Goal: Task Accomplishment & Management: Complete application form

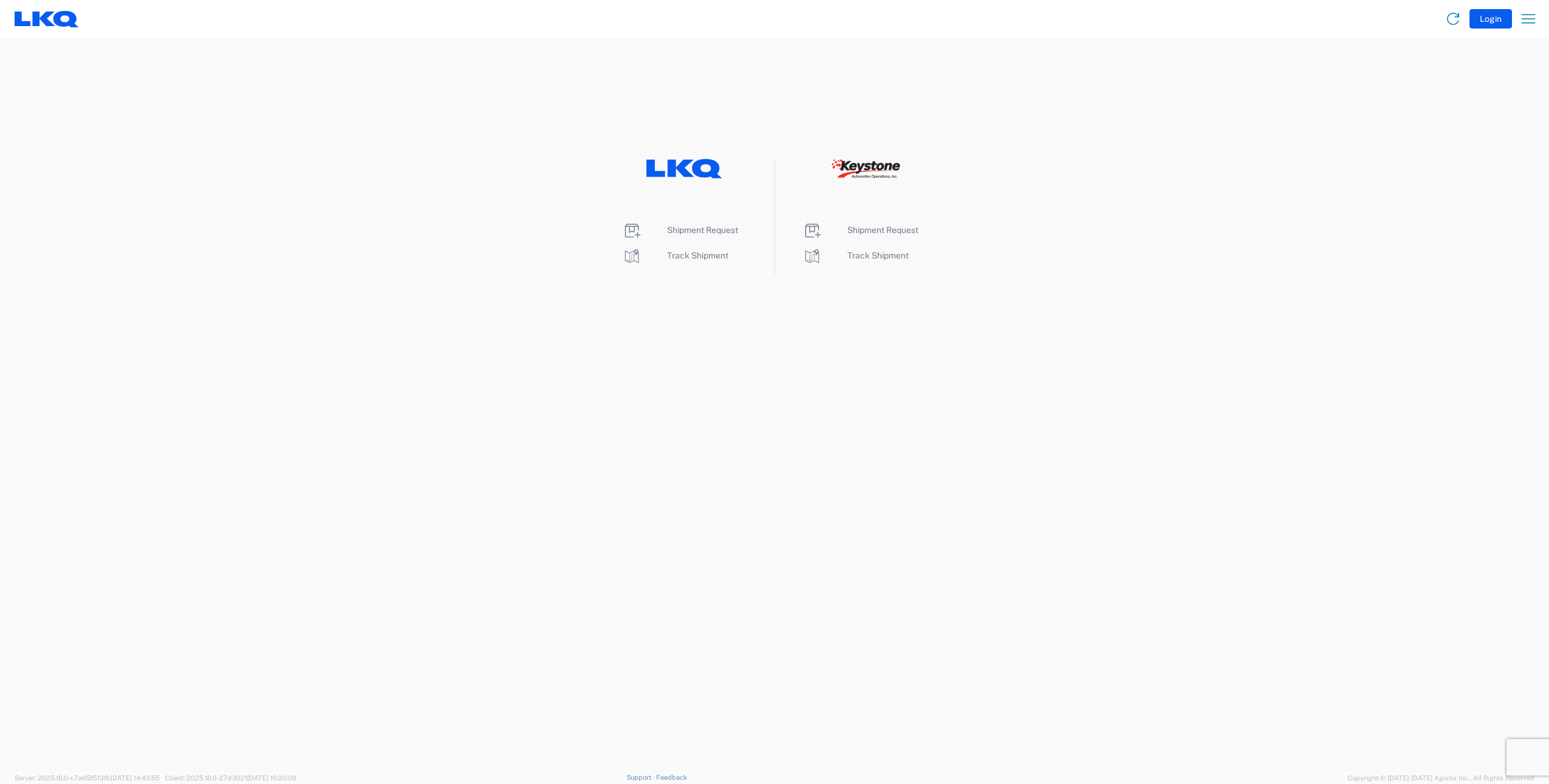
click at [692, 223] on li "Shipment Request" at bounding box center [684, 230] width 124 height 20
click at [688, 232] on span "Shipment Request" at bounding box center [702, 230] width 71 height 9
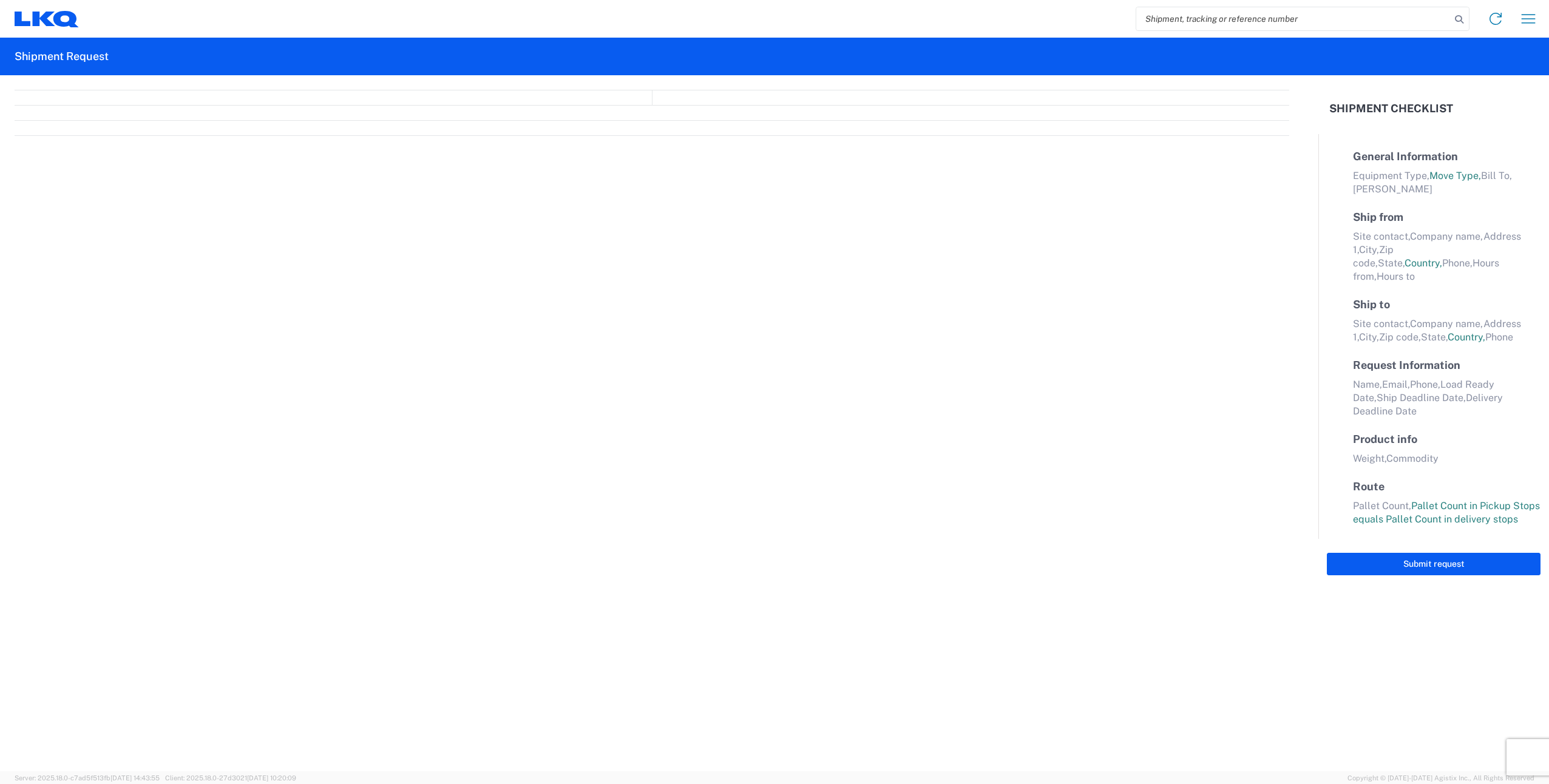
select select "FULL"
select select "LBS"
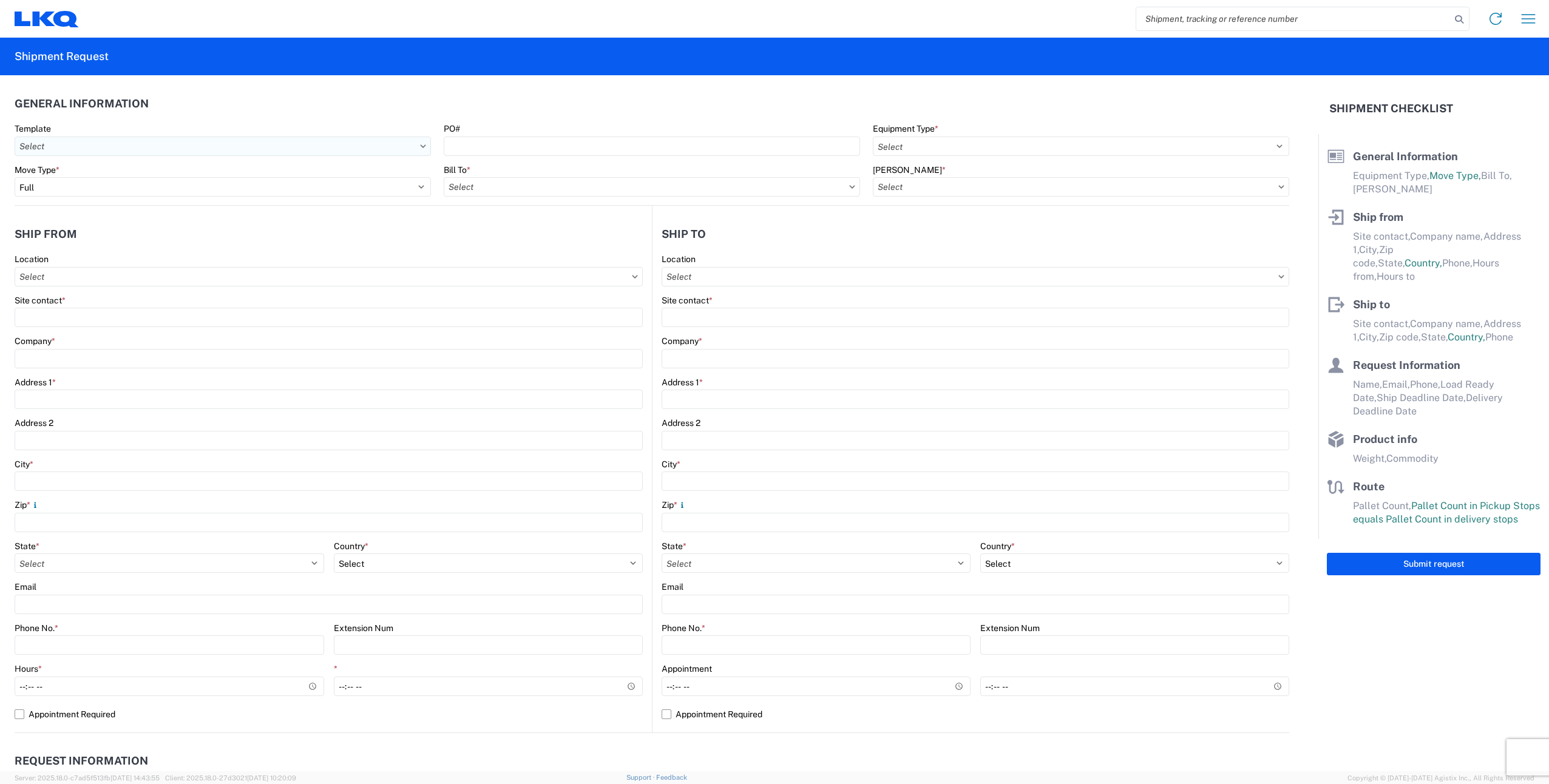
click at [417, 148] on input "Template" at bounding box center [223, 146] width 417 height 20
type input "b"
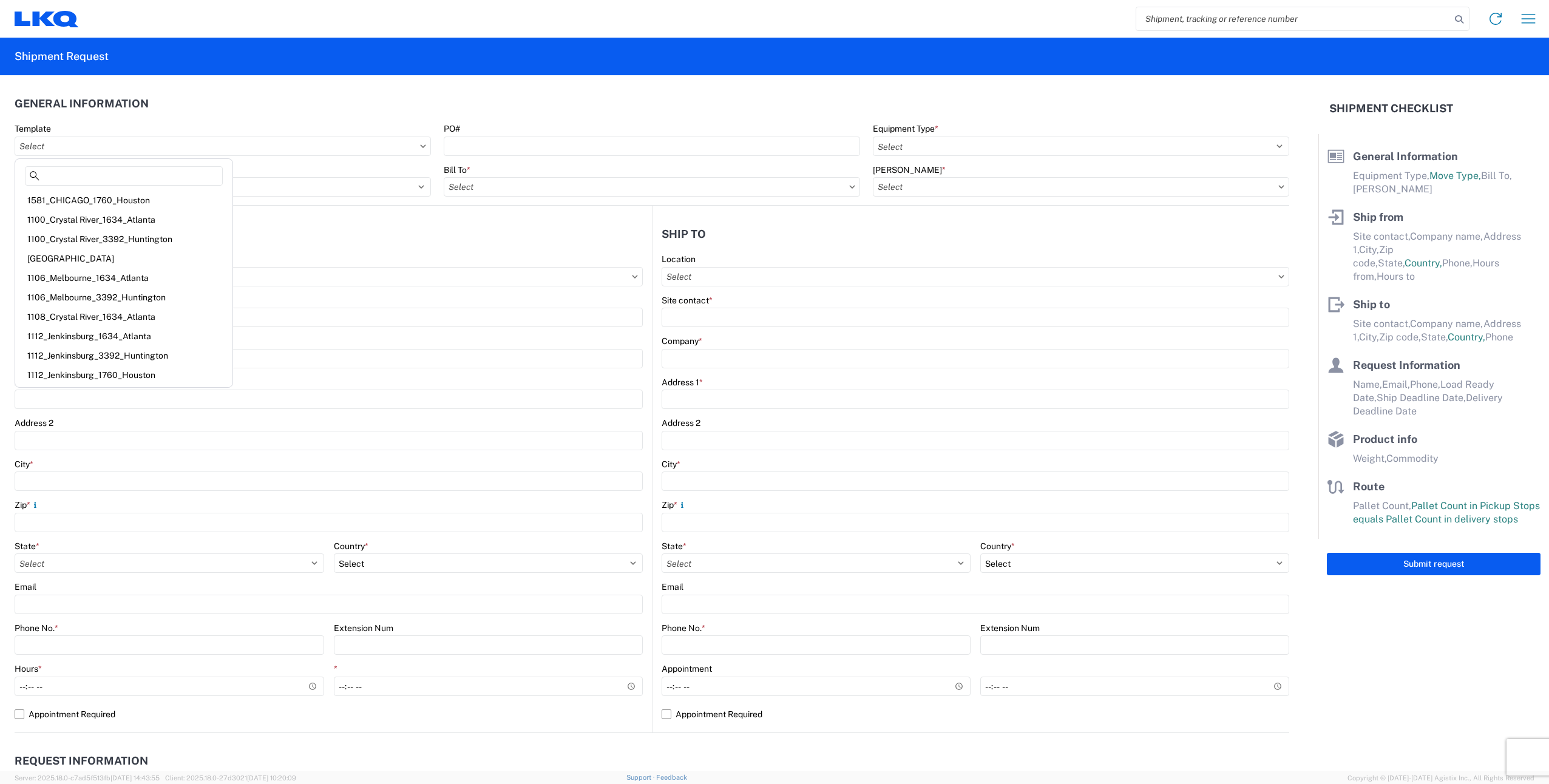
click at [219, 111] on header "General Information" at bounding box center [651, 104] width 1275 height 27
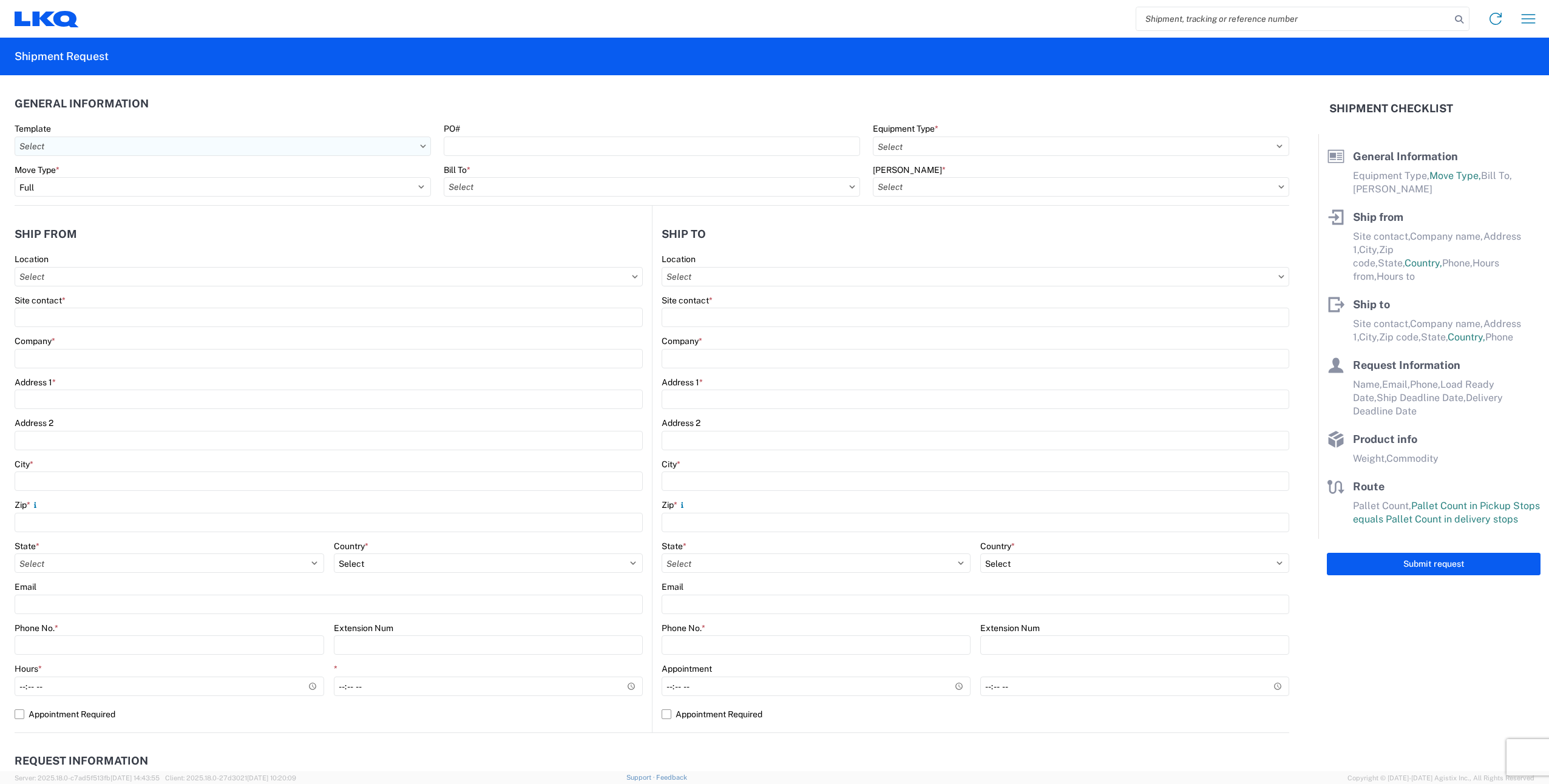
click at [182, 146] on input "Template" at bounding box center [223, 146] width 417 height 20
type input "b"
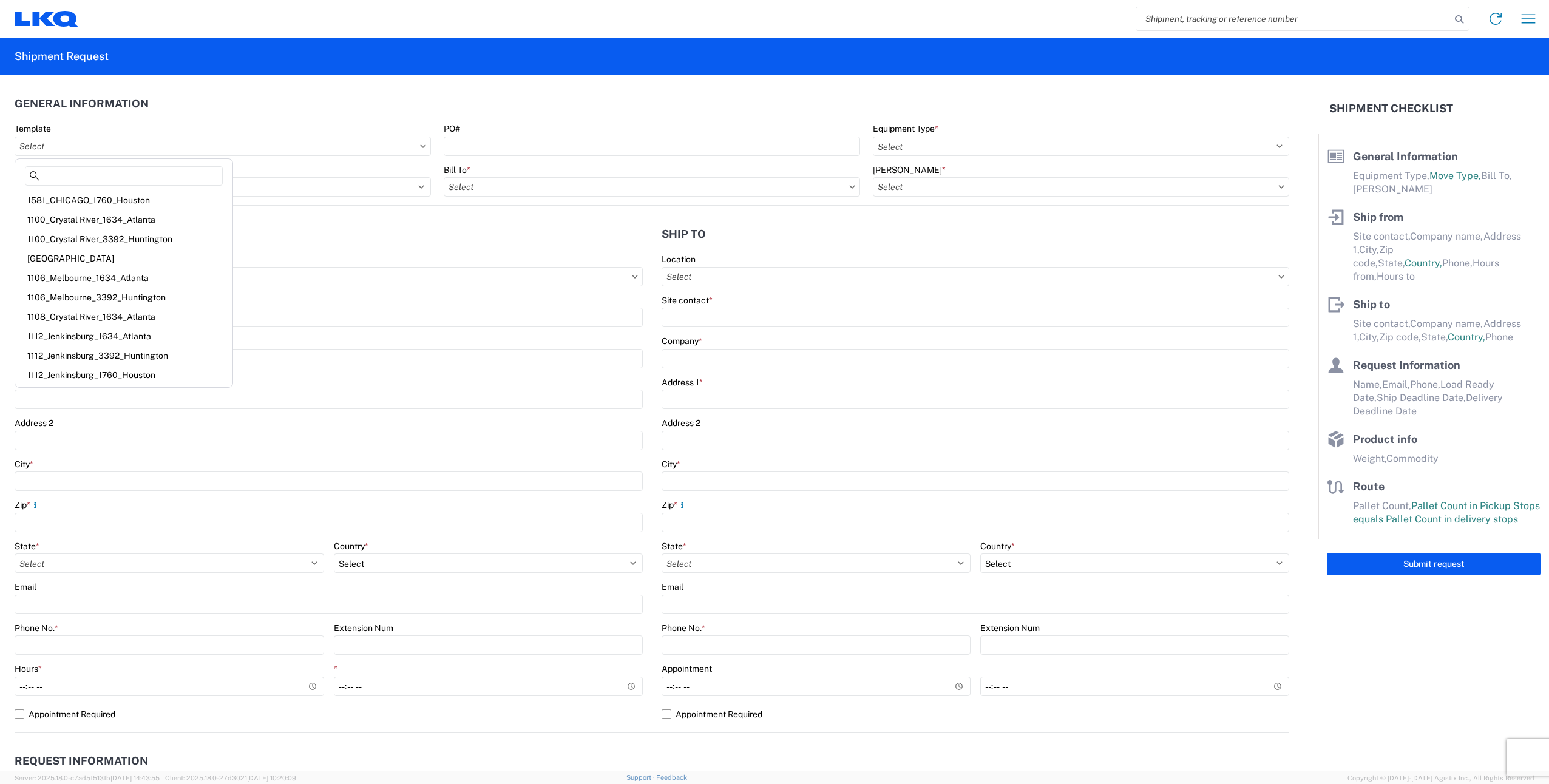
click at [291, 84] on agx-general-info "General Information Template PO# Equipment Type * Select 53’ Dry Van Flatbed Dr…" at bounding box center [651, 141] width 1275 height 130
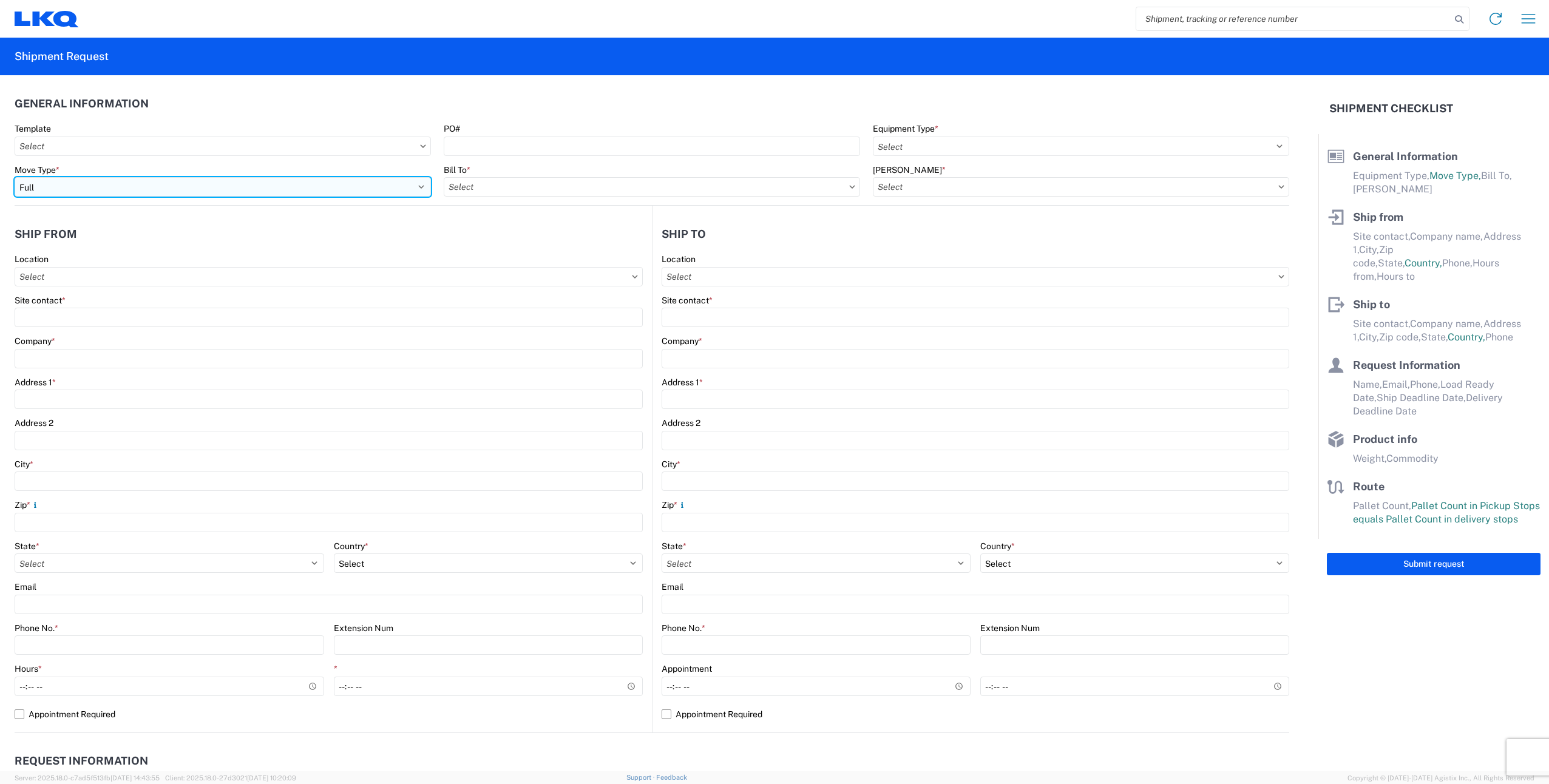
click at [255, 192] on select "Select Full Partial TL" at bounding box center [223, 187] width 417 height 20
click at [15, 177] on select "Select Full Partial TL" at bounding box center [223, 187] width 417 height 20
click at [607, 186] on input "Bill To *" at bounding box center [651, 187] width 417 height 20
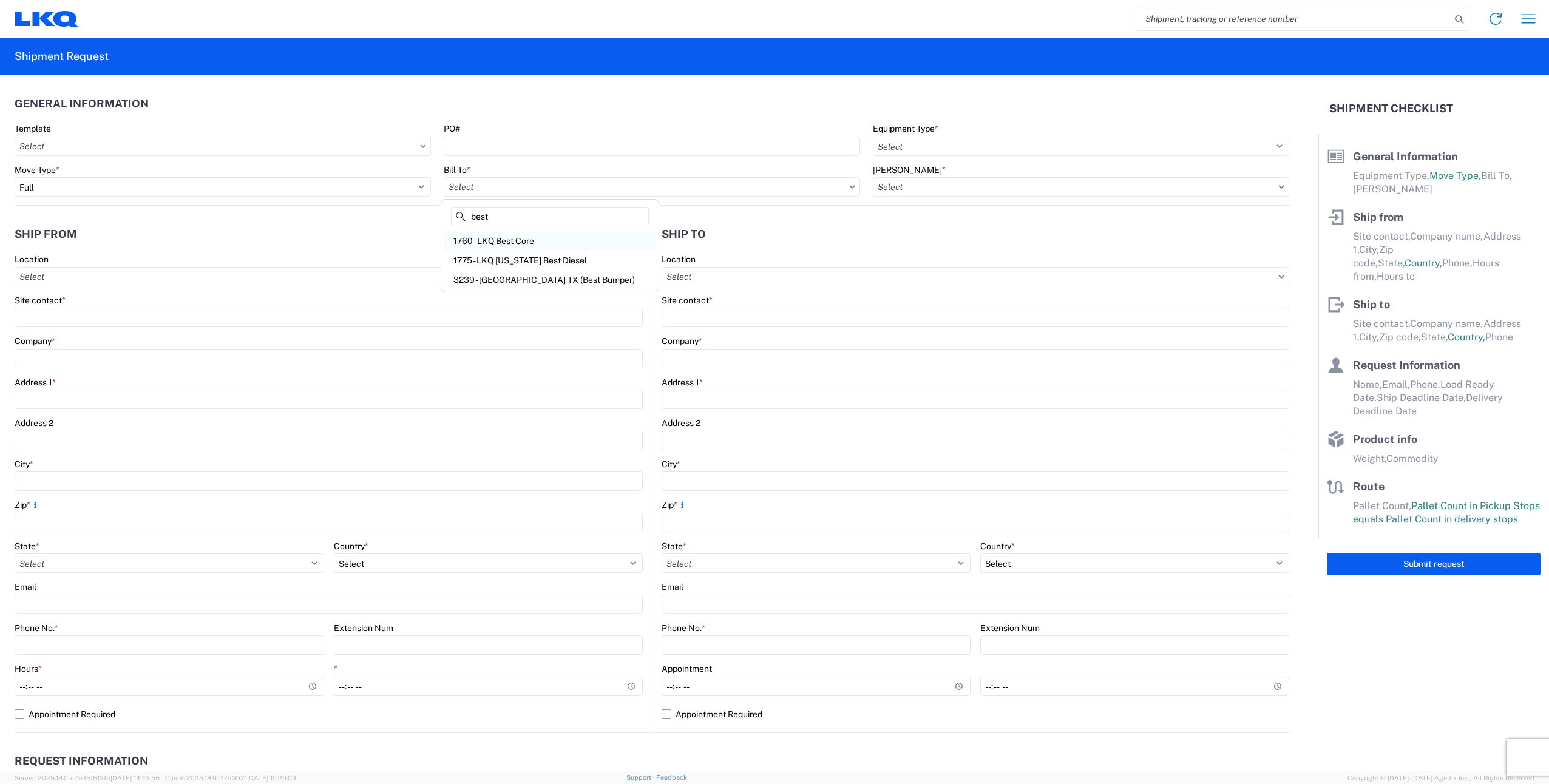
type input "best"
click at [491, 244] on div "1760 - LKQ Best Core" at bounding box center [549, 241] width 213 height 20
type input "1760 - LKQ Best Core"
click at [155, 146] on input "Template" at bounding box center [223, 146] width 417 height 20
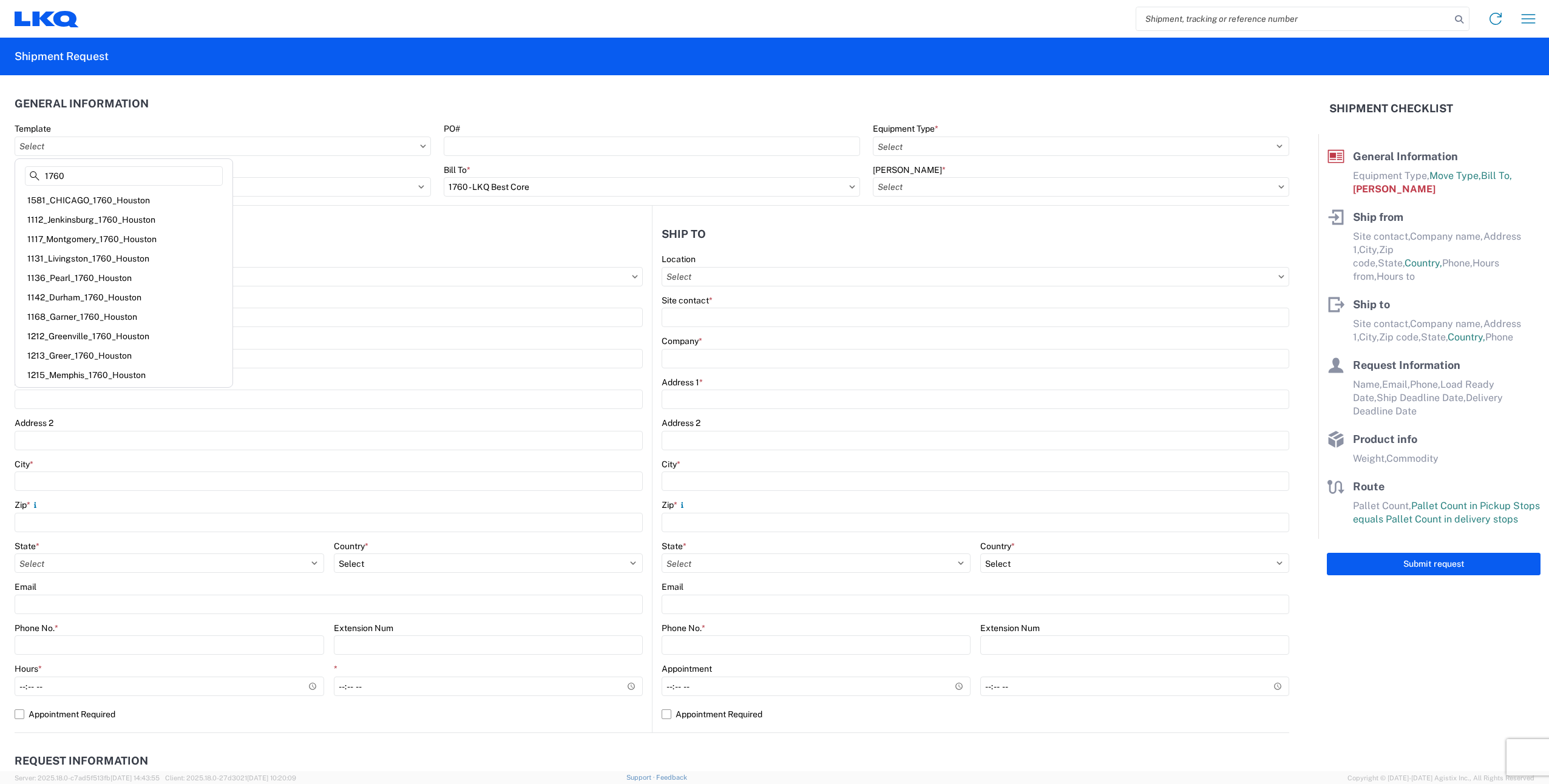
type input "1760"
click at [212, 115] on header "General Information" at bounding box center [651, 104] width 1275 height 27
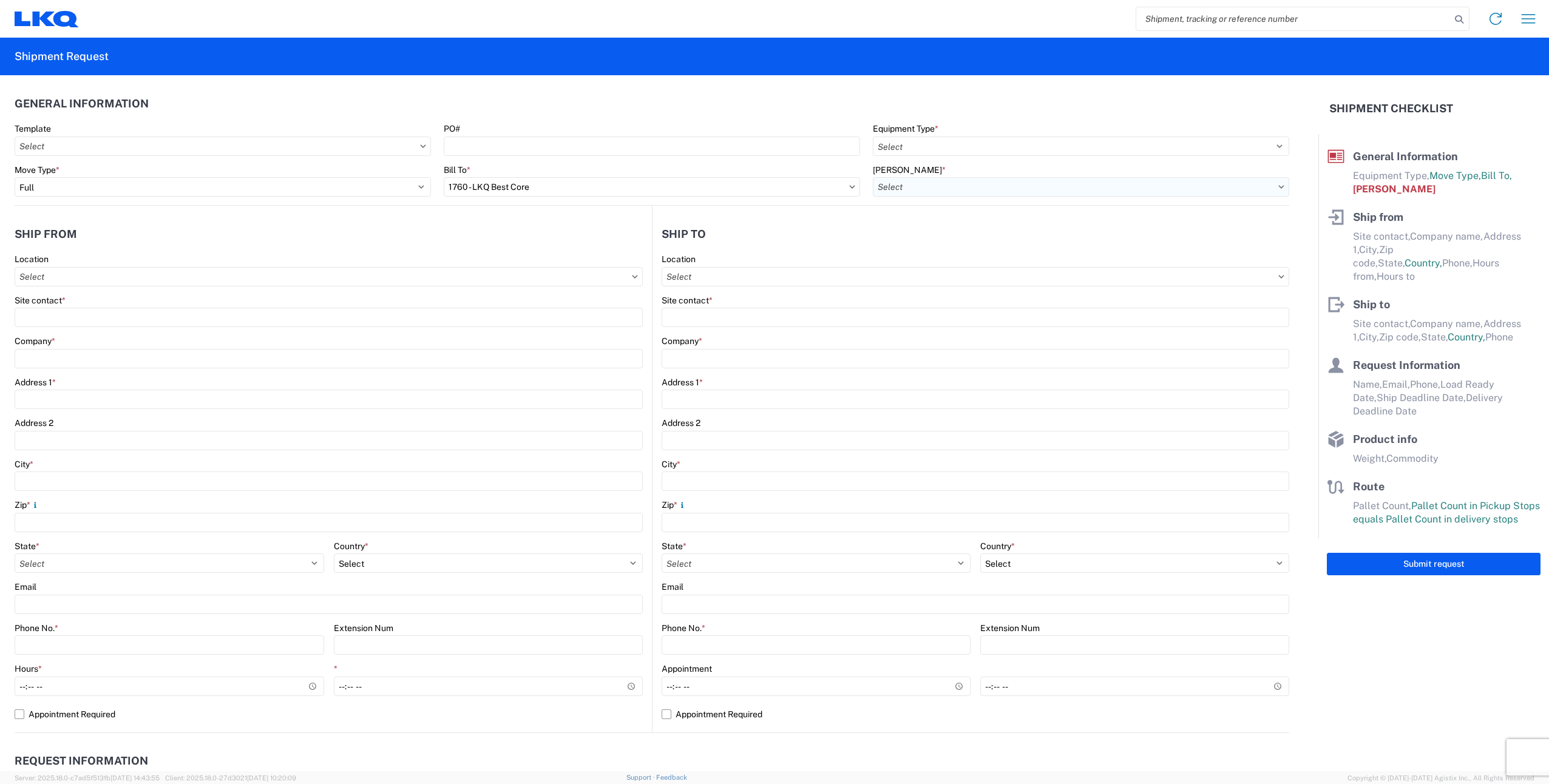
click at [936, 182] on input "Bill Code *" at bounding box center [1081, 187] width 417 height 20
click at [967, 240] on div "1760-1300-50180-0000 - 1760 Freight In - Cores" at bounding box center [976, 241] width 213 height 20
type input "1760-1300-50180-0000 - 1760 Freight In - Cores"
click at [285, 283] on input "Location" at bounding box center [328, 276] width 628 height 20
type input "1205"
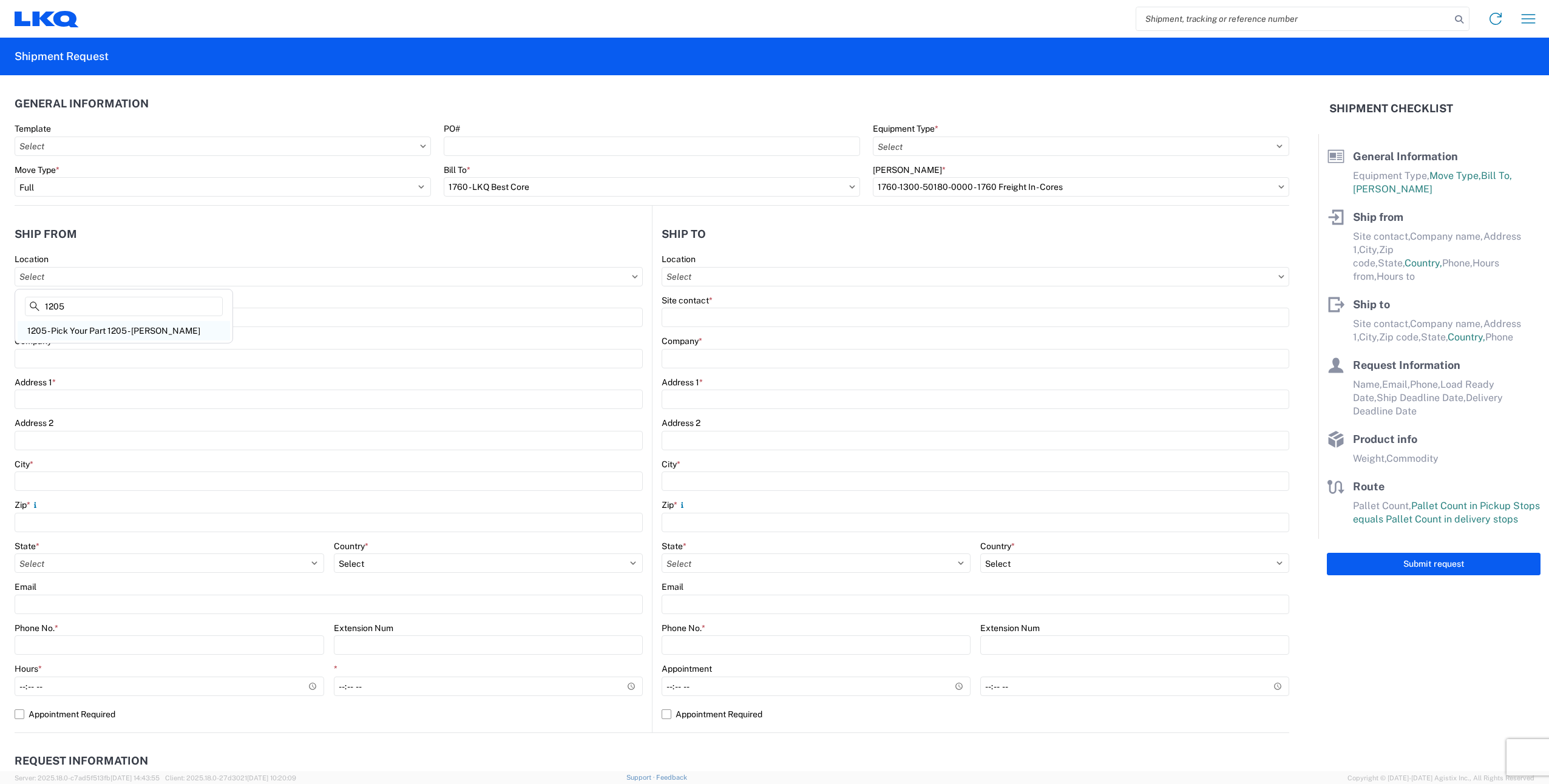
click at [151, 327] on div "1205 - Pick Your Part 1205 - Erdman" at bounding box center [124, 330] width 213 height 20
type input "1205 - Pick Your Part 1205 - Erdman"
type input "LKQ Corporation"
type input "6201 Erdman Avenue"
type input "Baltimore"
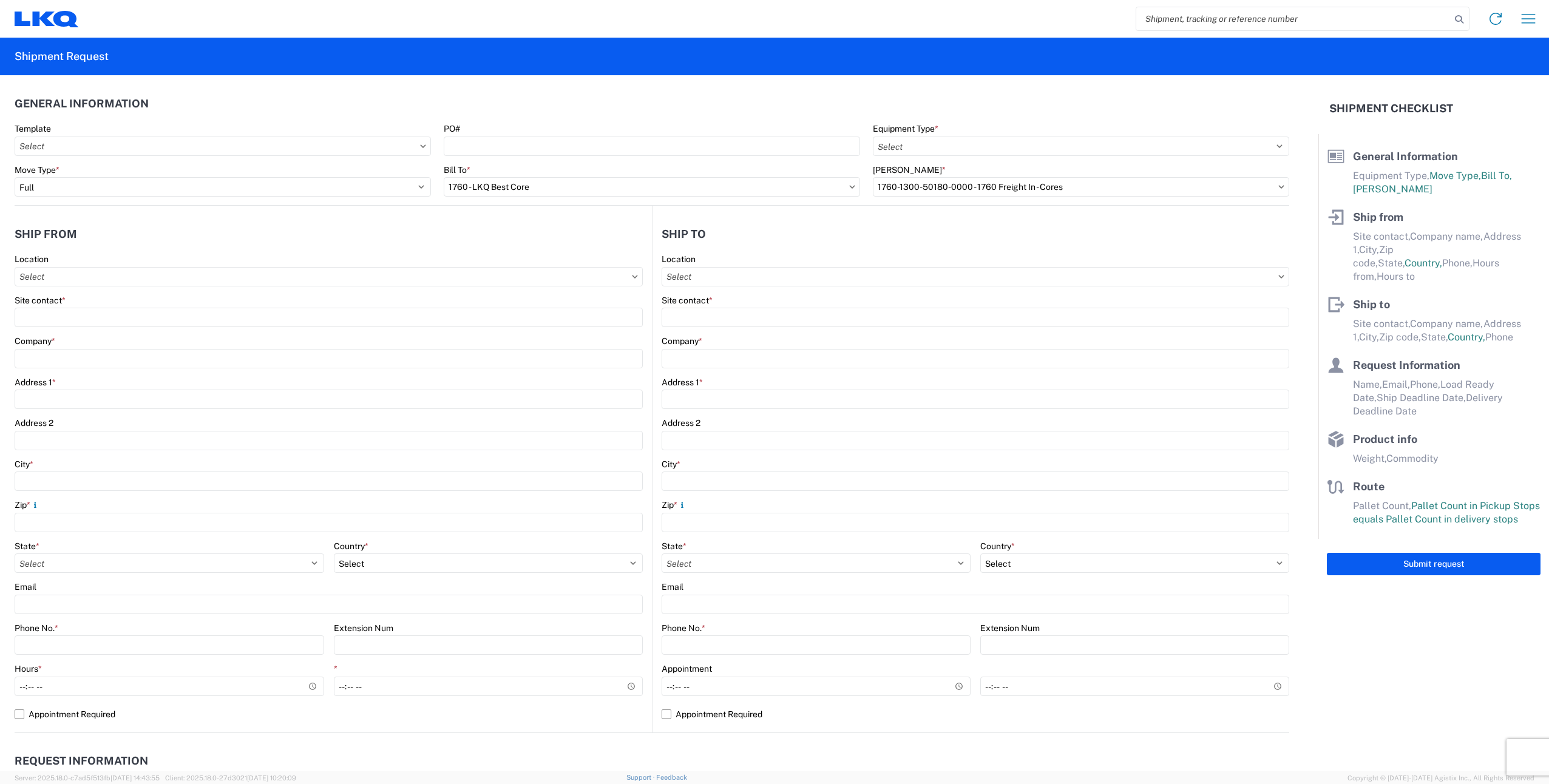
type input "21205"
select select "MD"
select select "US"
type input "07:00"
type input "17:00"
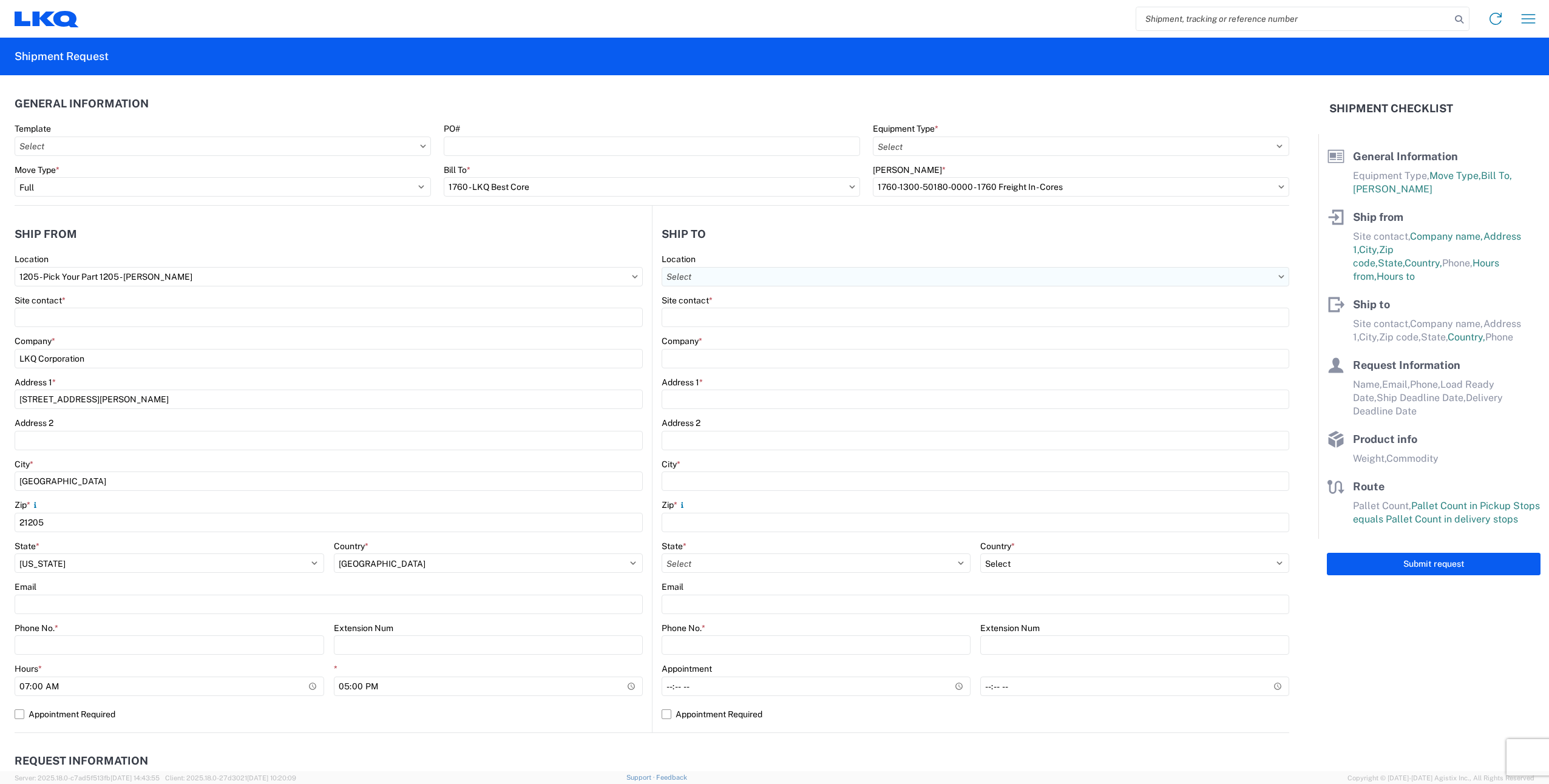
click at [730, 279] on input "Location" at bounding box center [976, 276] width 627 height 20
type input "1760"
click at [738, 328] on div "1760 - LKQ Best Core" at bounding box center [766, 330] width 213 height 20
type input "1760 - LKQ Best Core"
type input "LKQ Corporation"
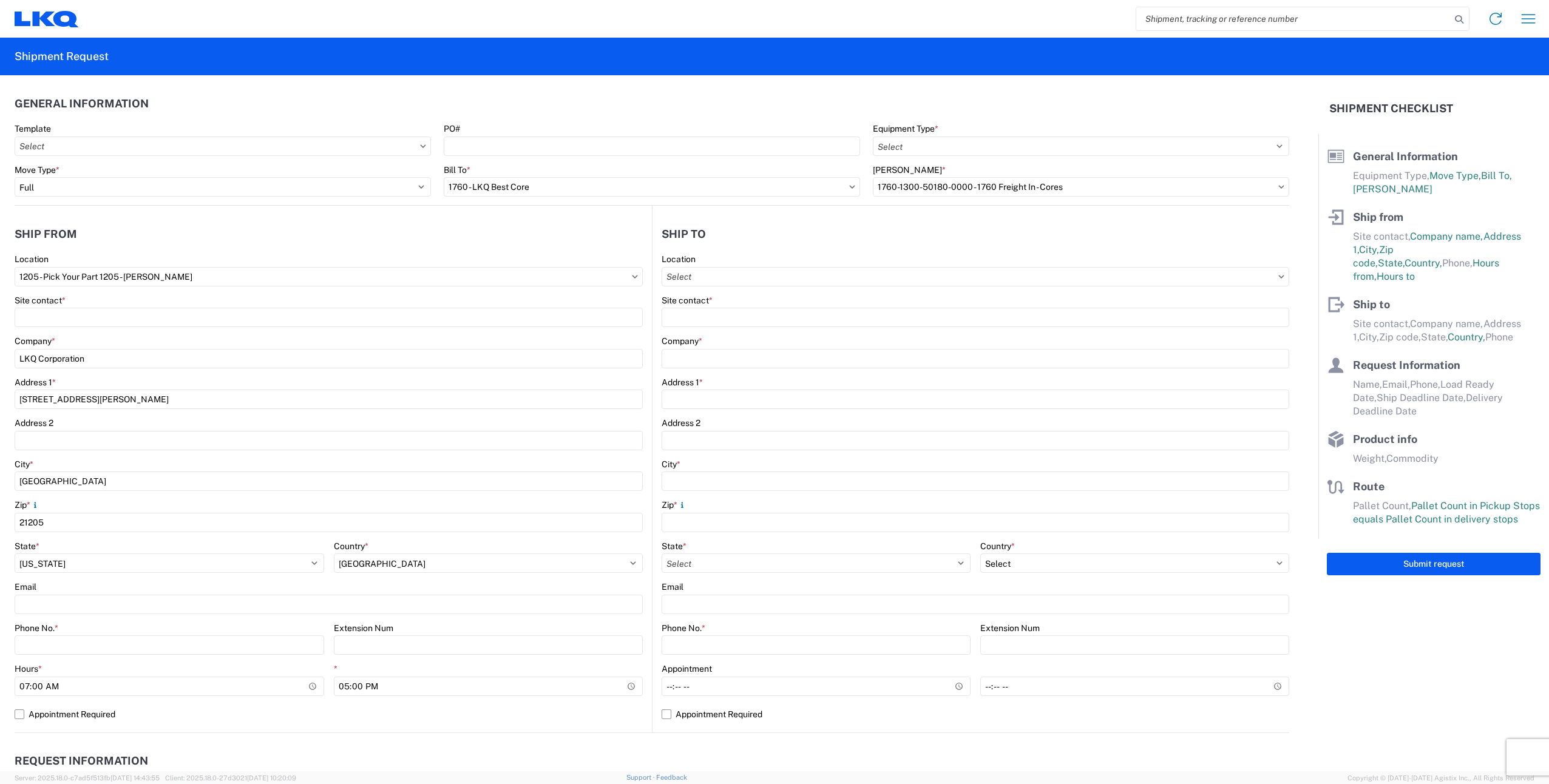
type input "1710 W Mount Houston Rd"
type input "Houston"
type input "77038"
select select "US"
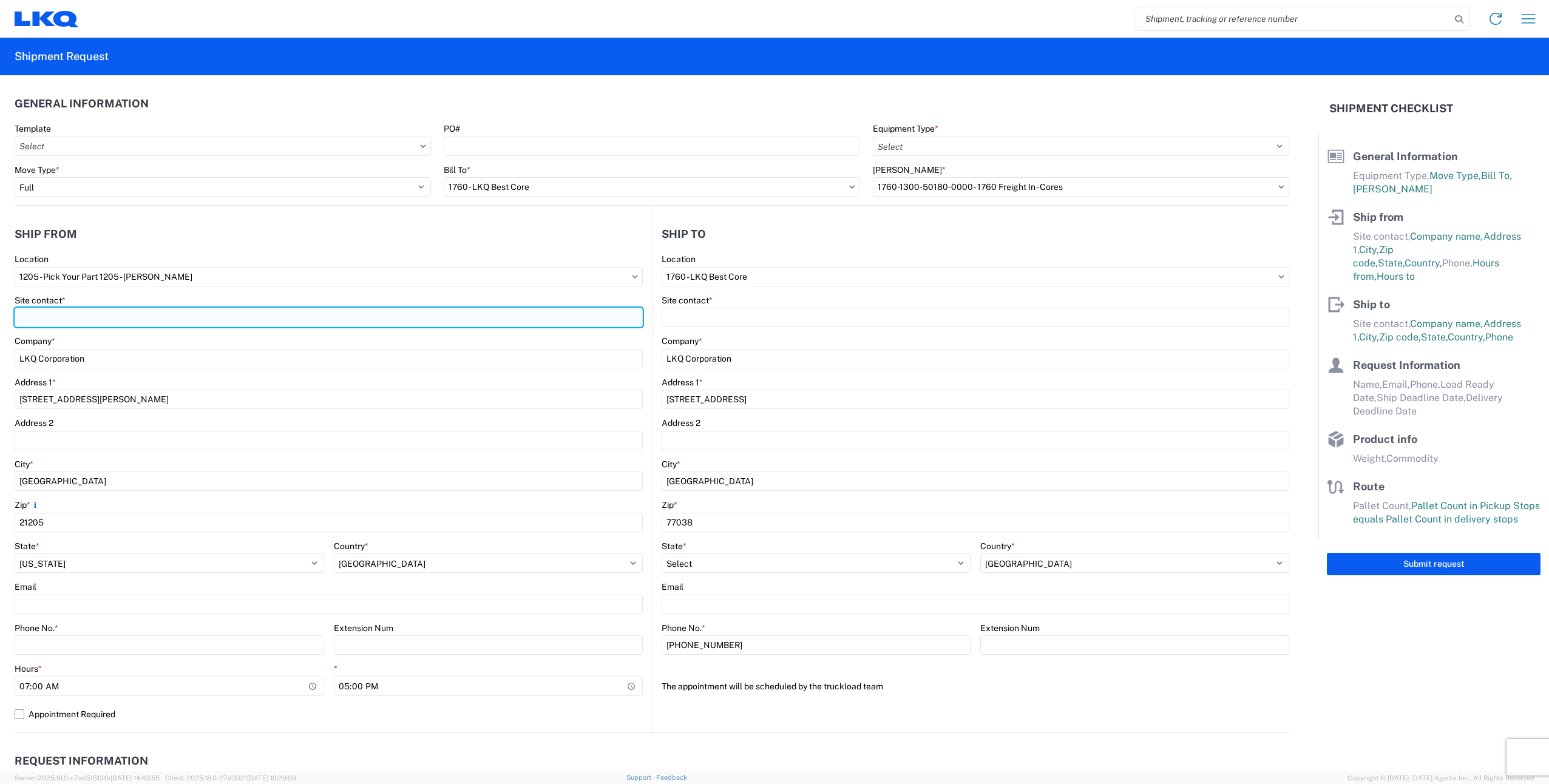
click at [122, 322] on input "Site contact *" at bounding box center [328, 317] width 628 height 20
type input "Keith"
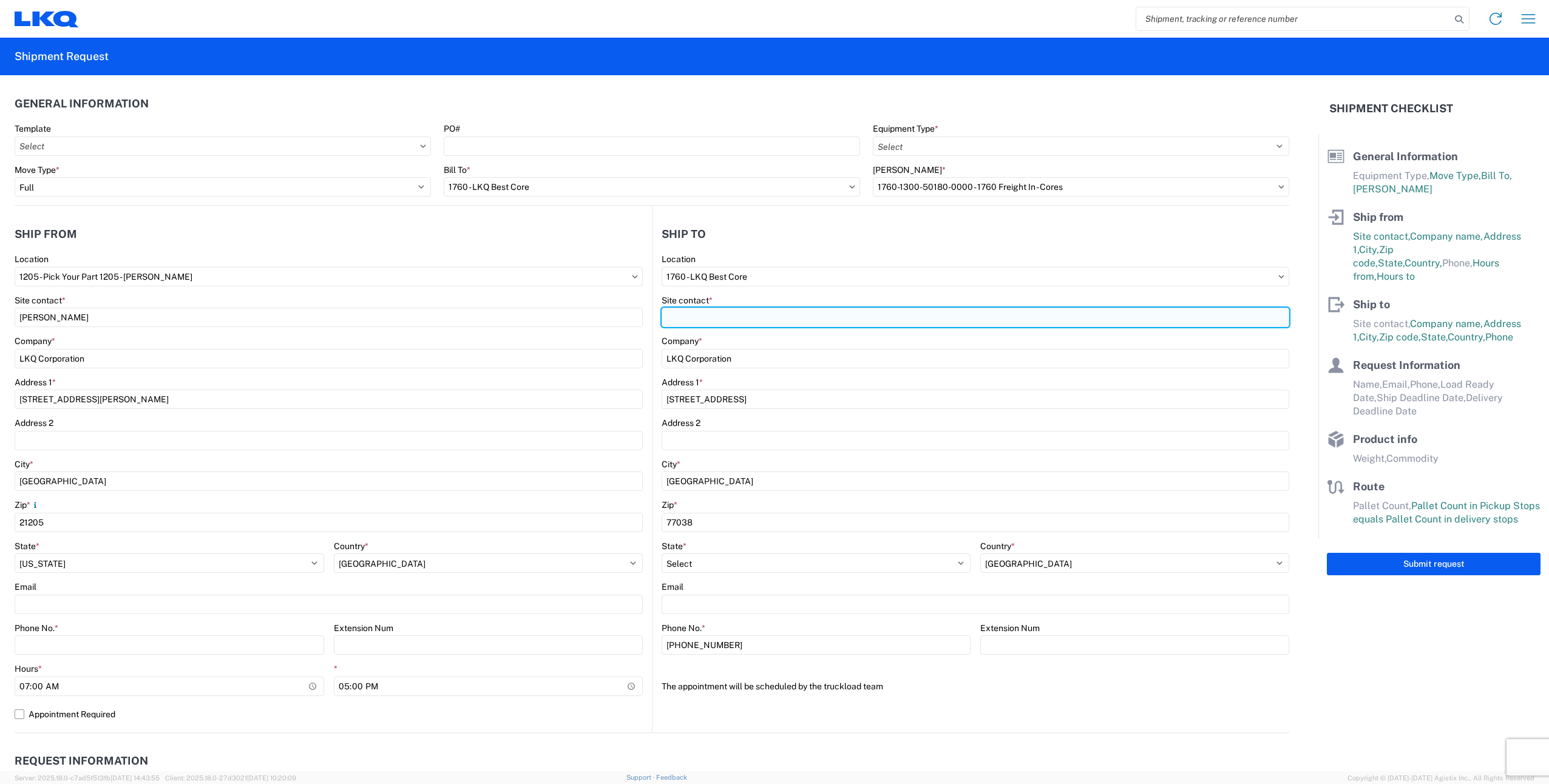
click at [759, 317] on input "Site contact *" at bounding box center [976, 317] width 627 height 20
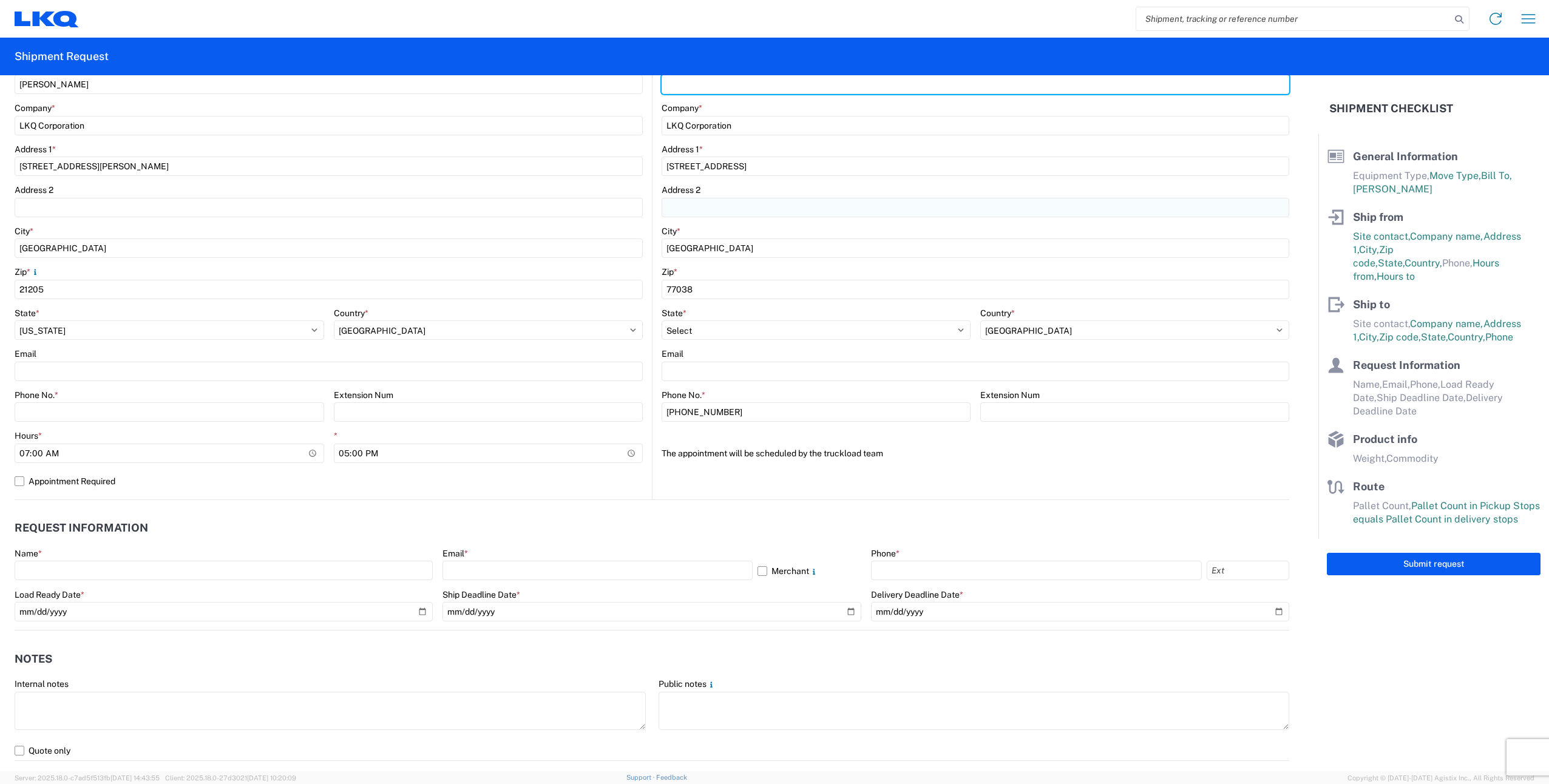
scroll to position [364, 0]
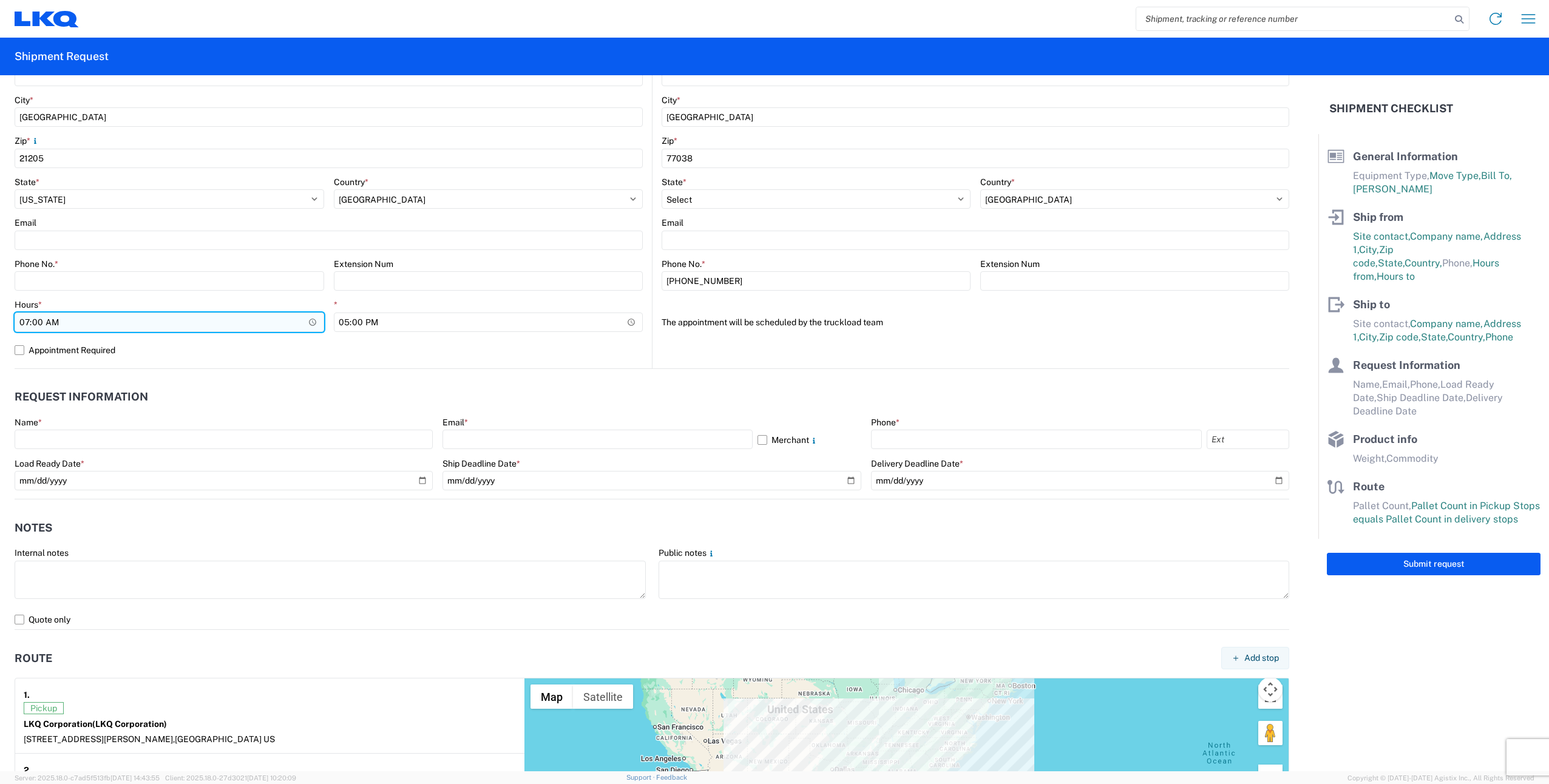
click at [279, 326] on input "07:00" at bounding box center [169, 322] width 309 height 20
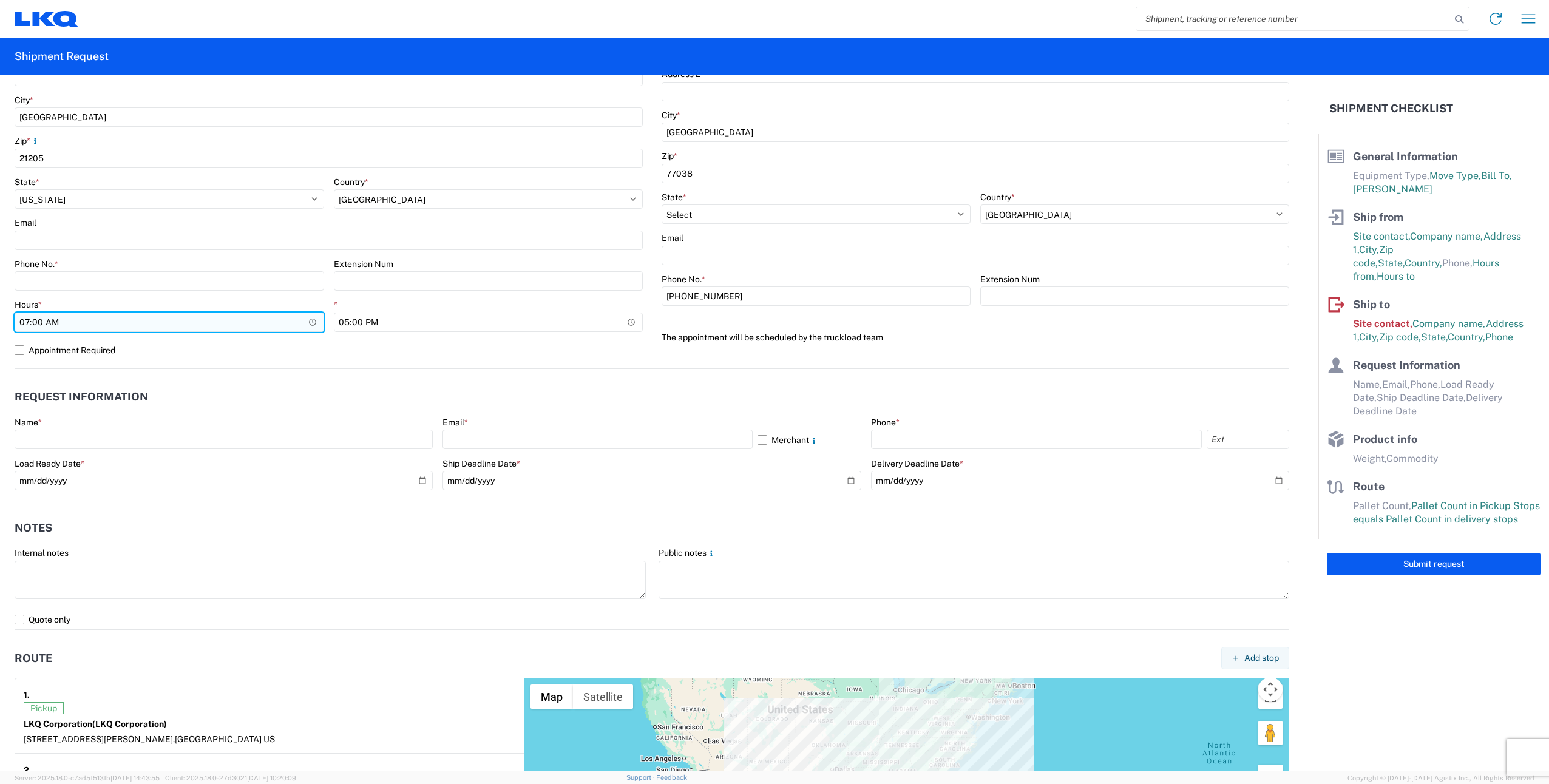
click at [310, 318] on input "07:00" at bounding box center [169, 322] width 309 height 20
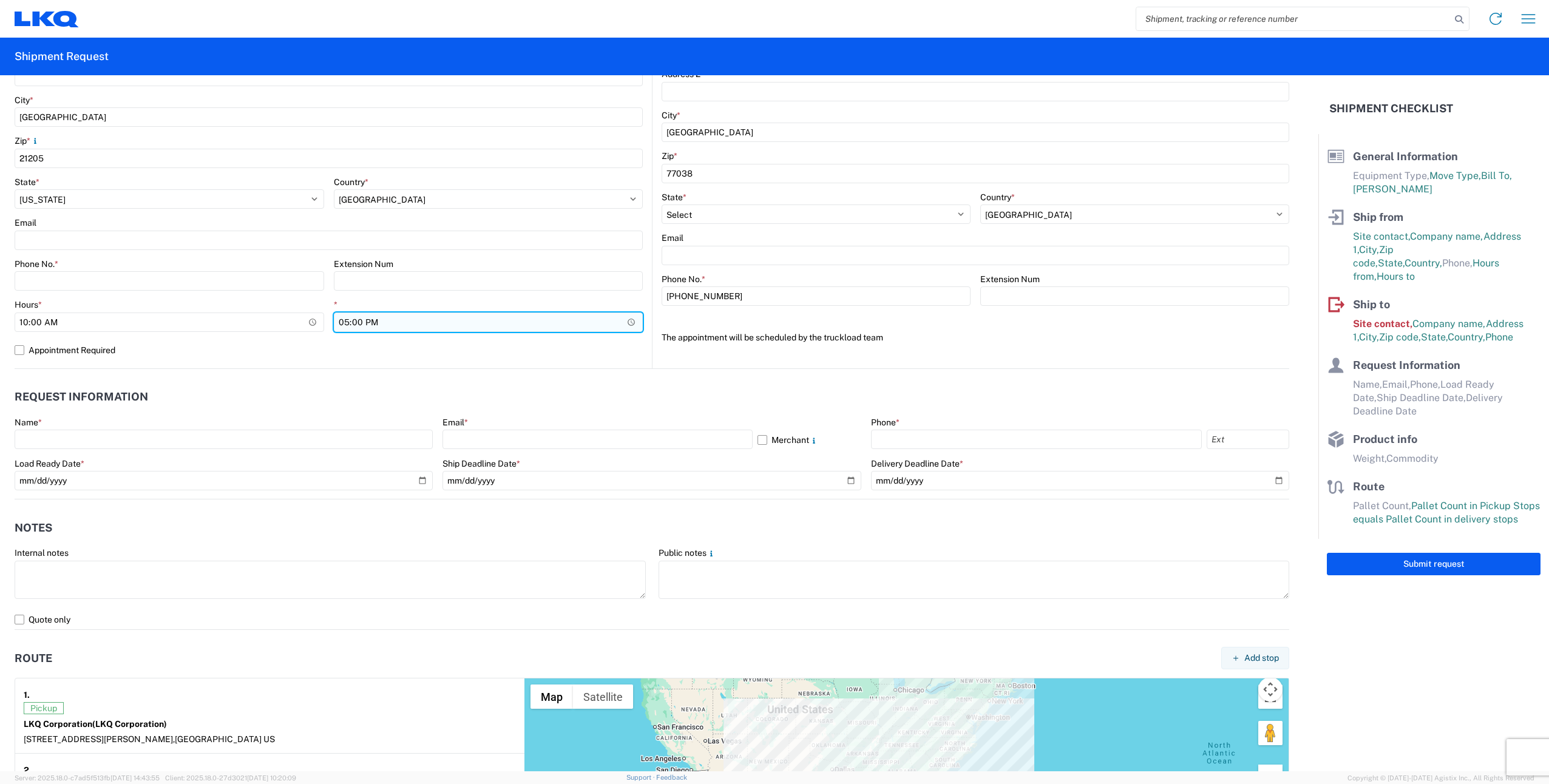
type input "10:00"
click at [627, 319] on input "17:00" at bounding box center [488, 322] width 309 height 20
type input "15:30"
click at [510, 387] on header "Request Information" at bounding box center [651, 397] width 1275 height 27
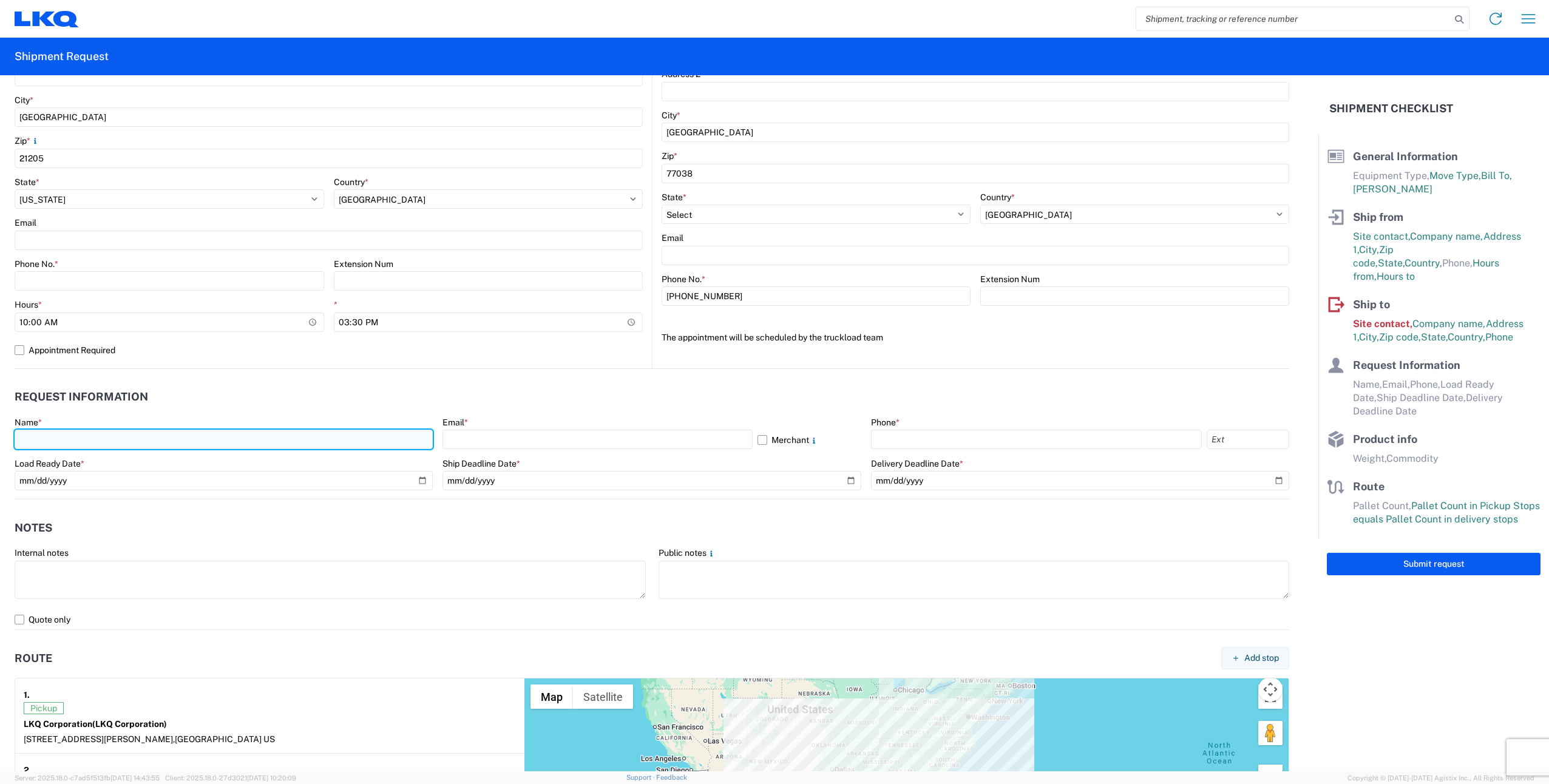
click at [170, 435] on input "text" at bounding box center [224, 439] width 418 height 20
type input "Keith Thomas Kaehler"
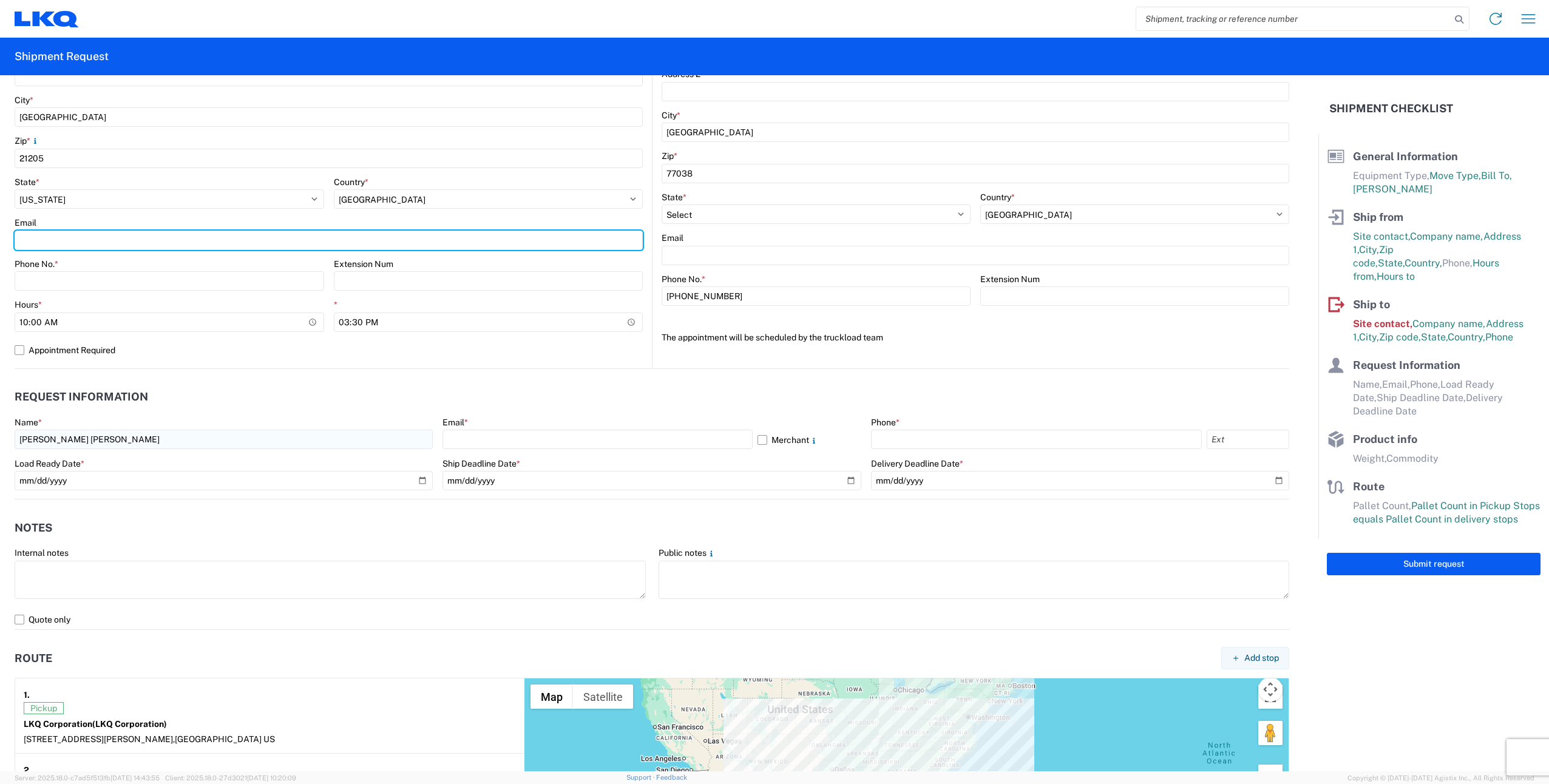
type input "ktkaehler@lkqcorp.com"
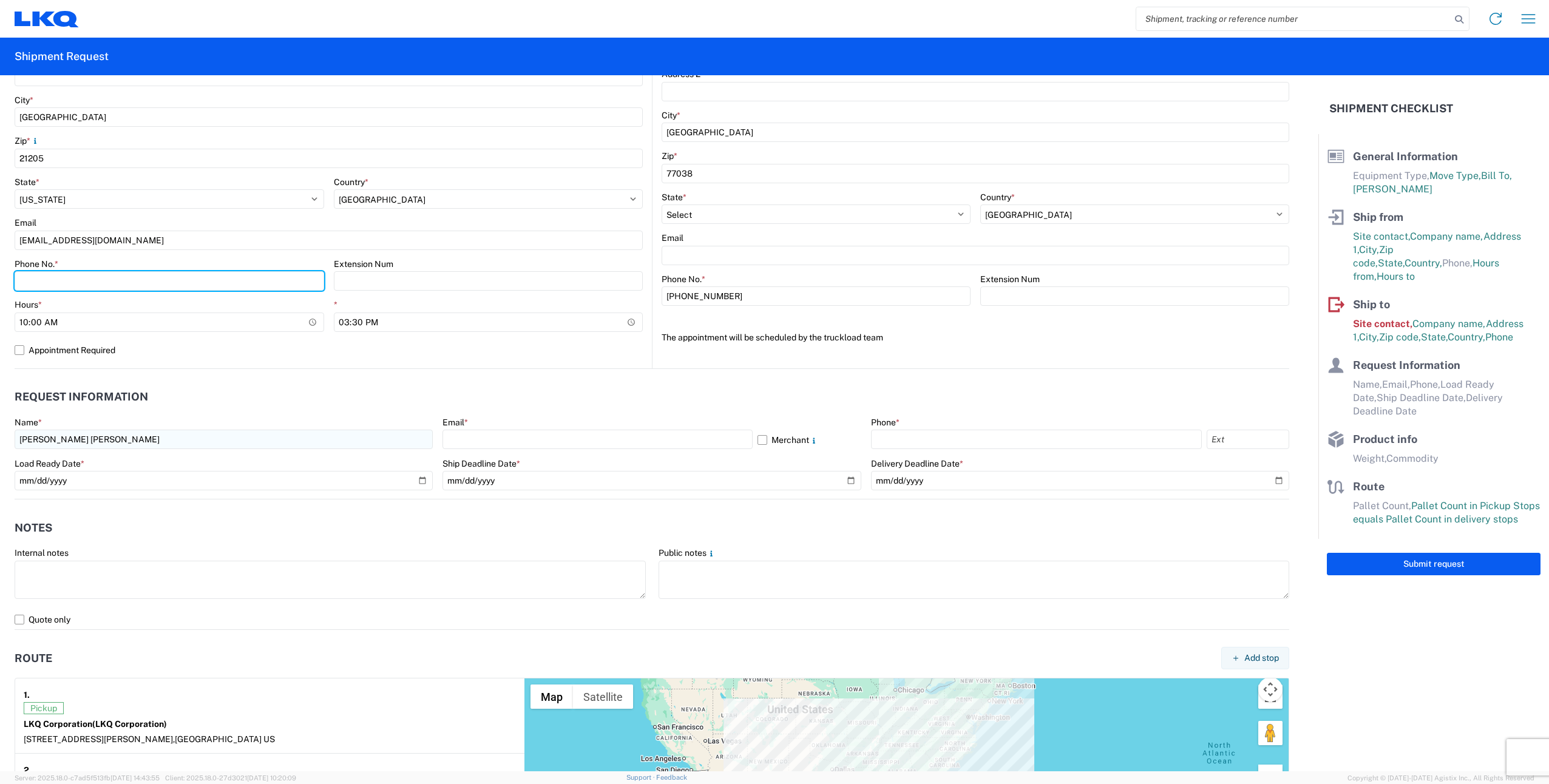
type input "410-200-7598"
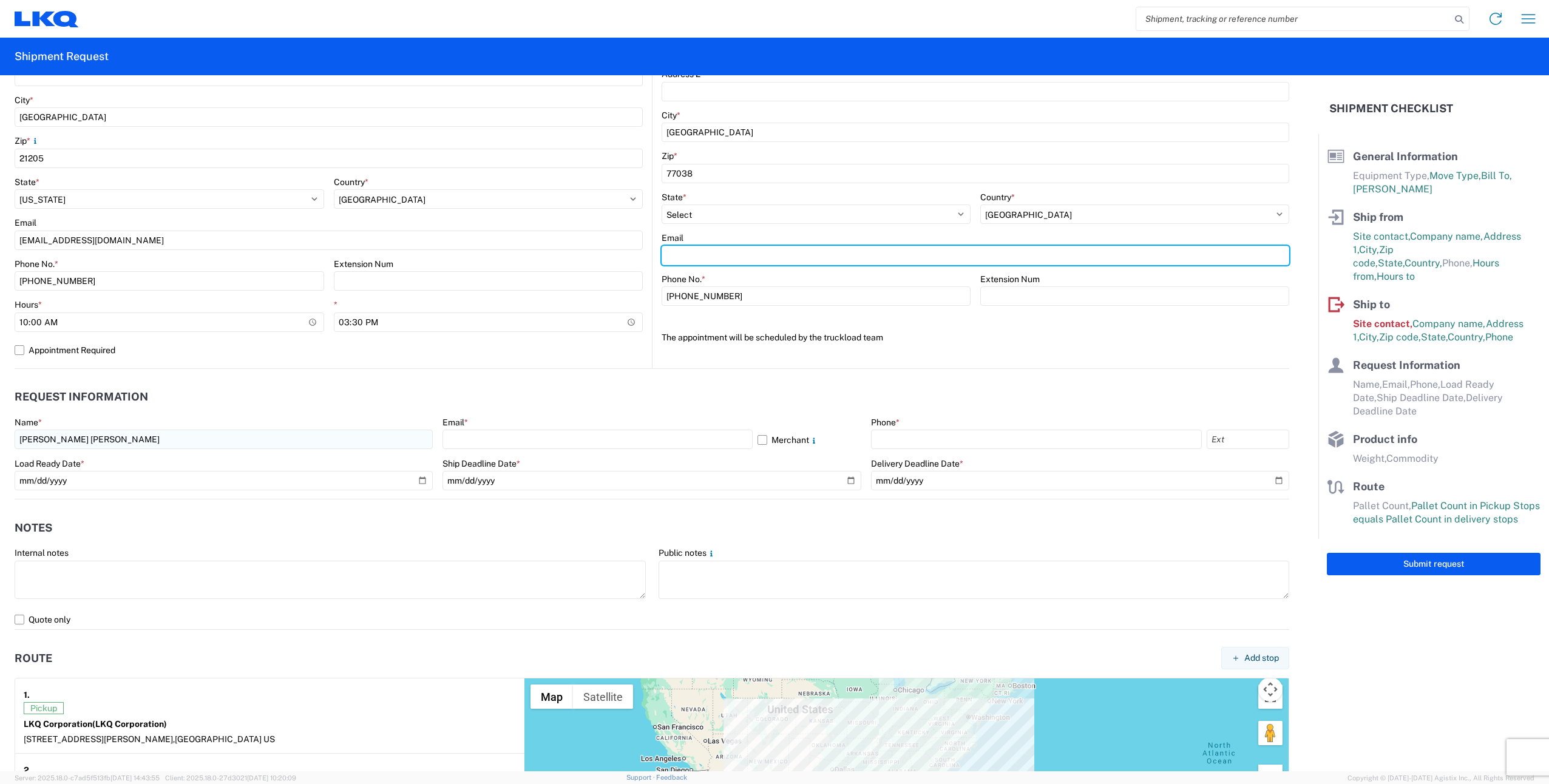
type input "ktkaehler@lkqcorp.com"
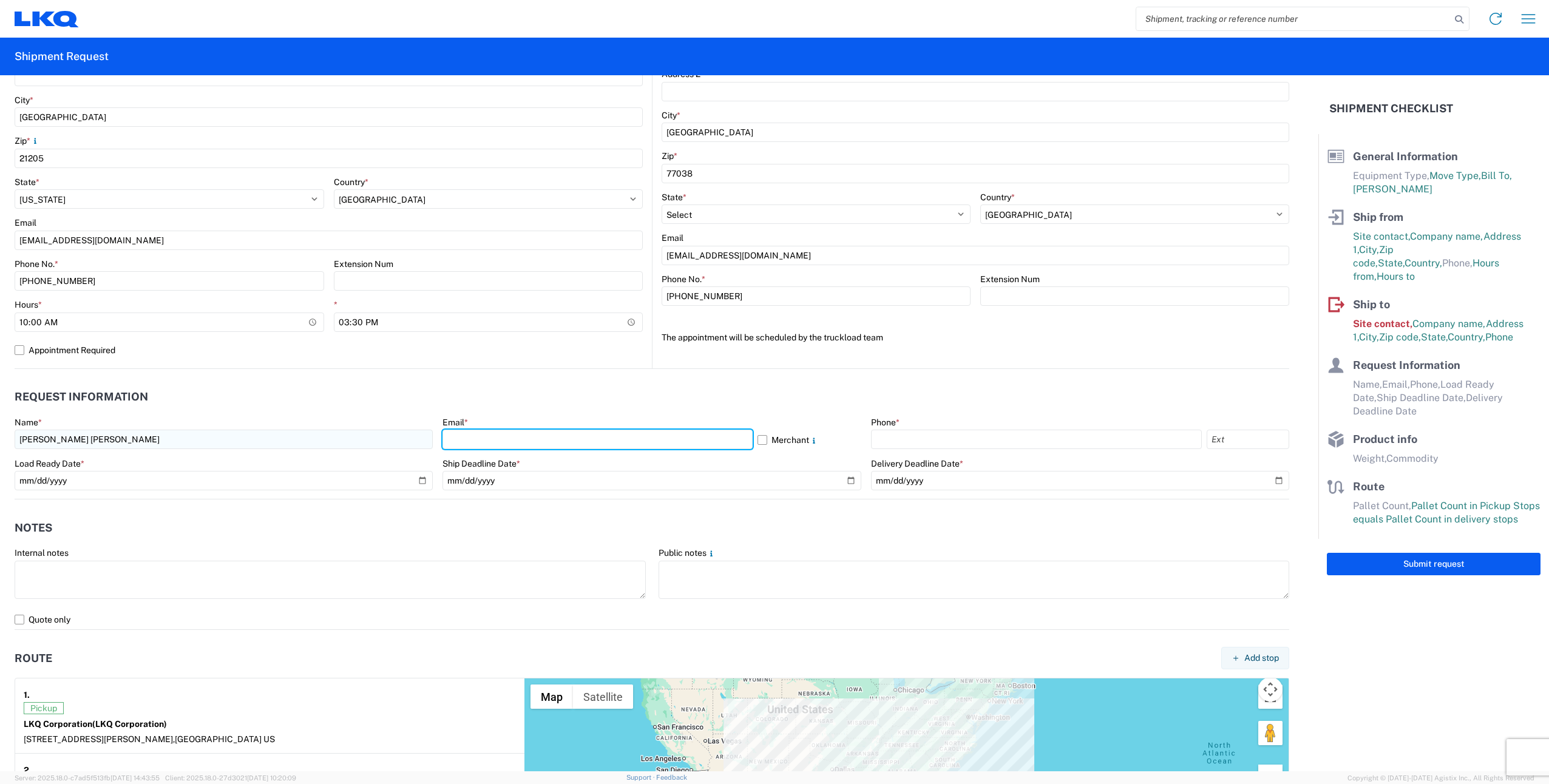
type input "ktkaehler@lkqcorp.com"
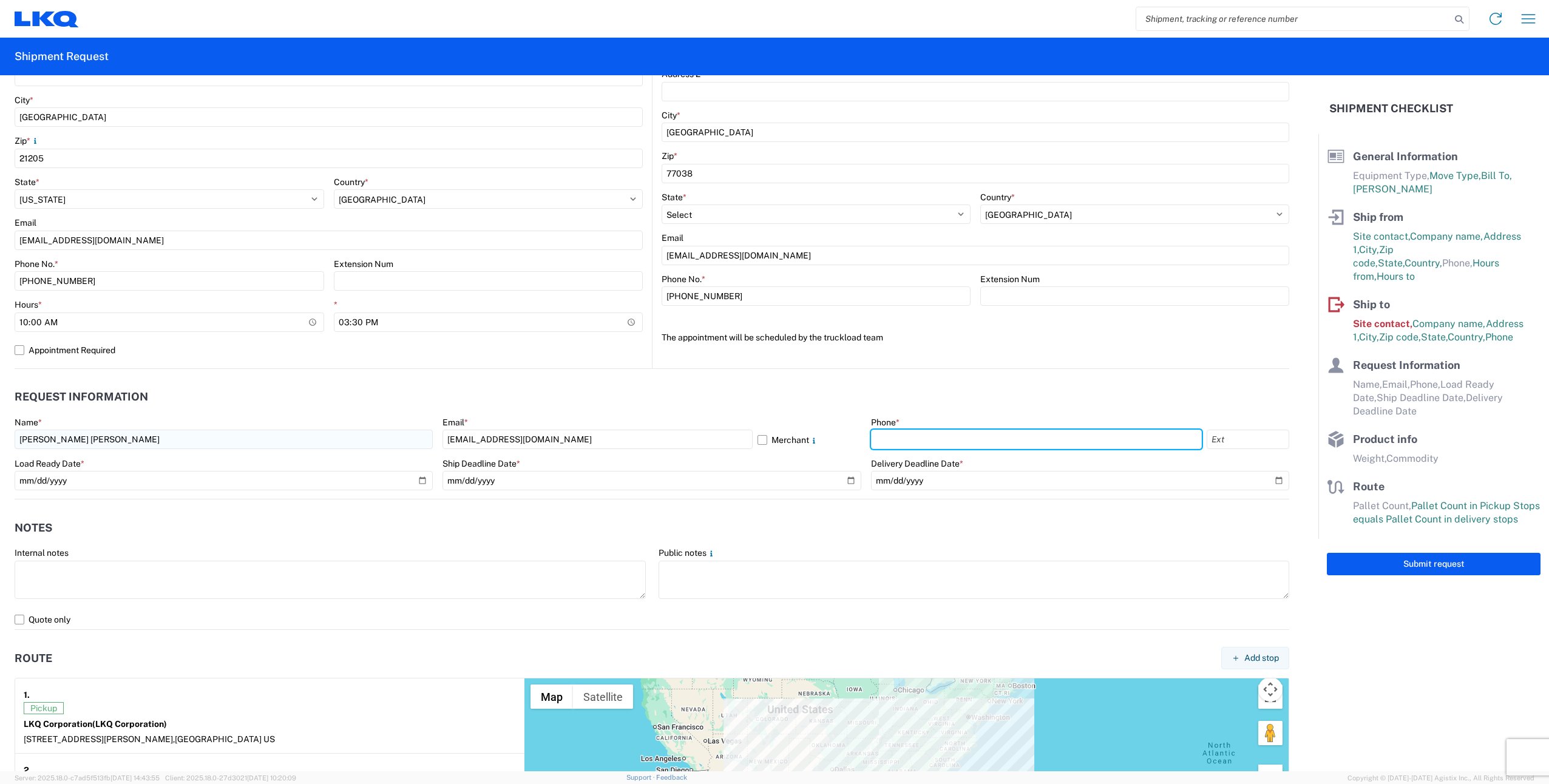
type input "4102007598"
type input "42000"
type input "17"
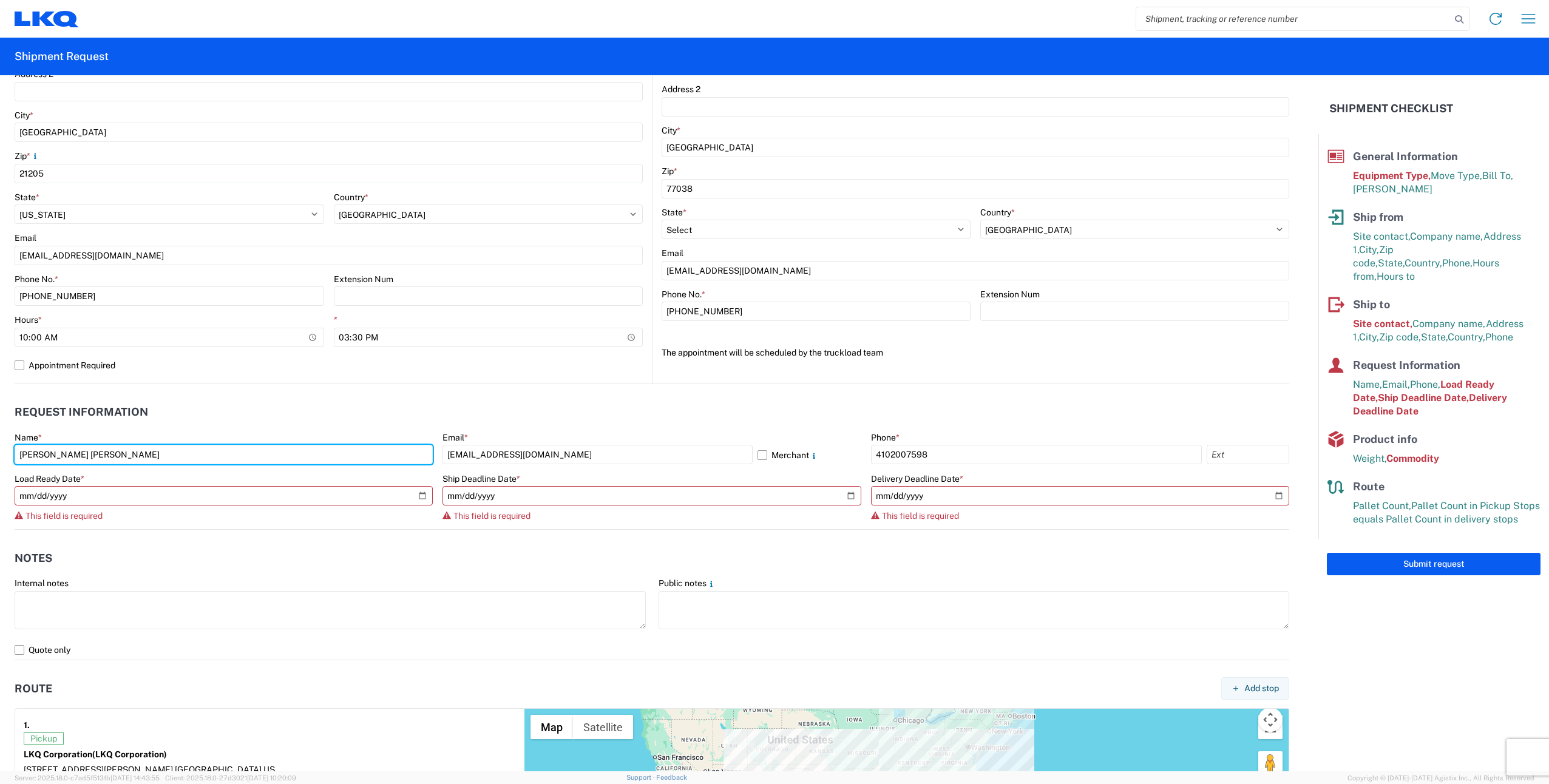
scroll to position [379, 0]
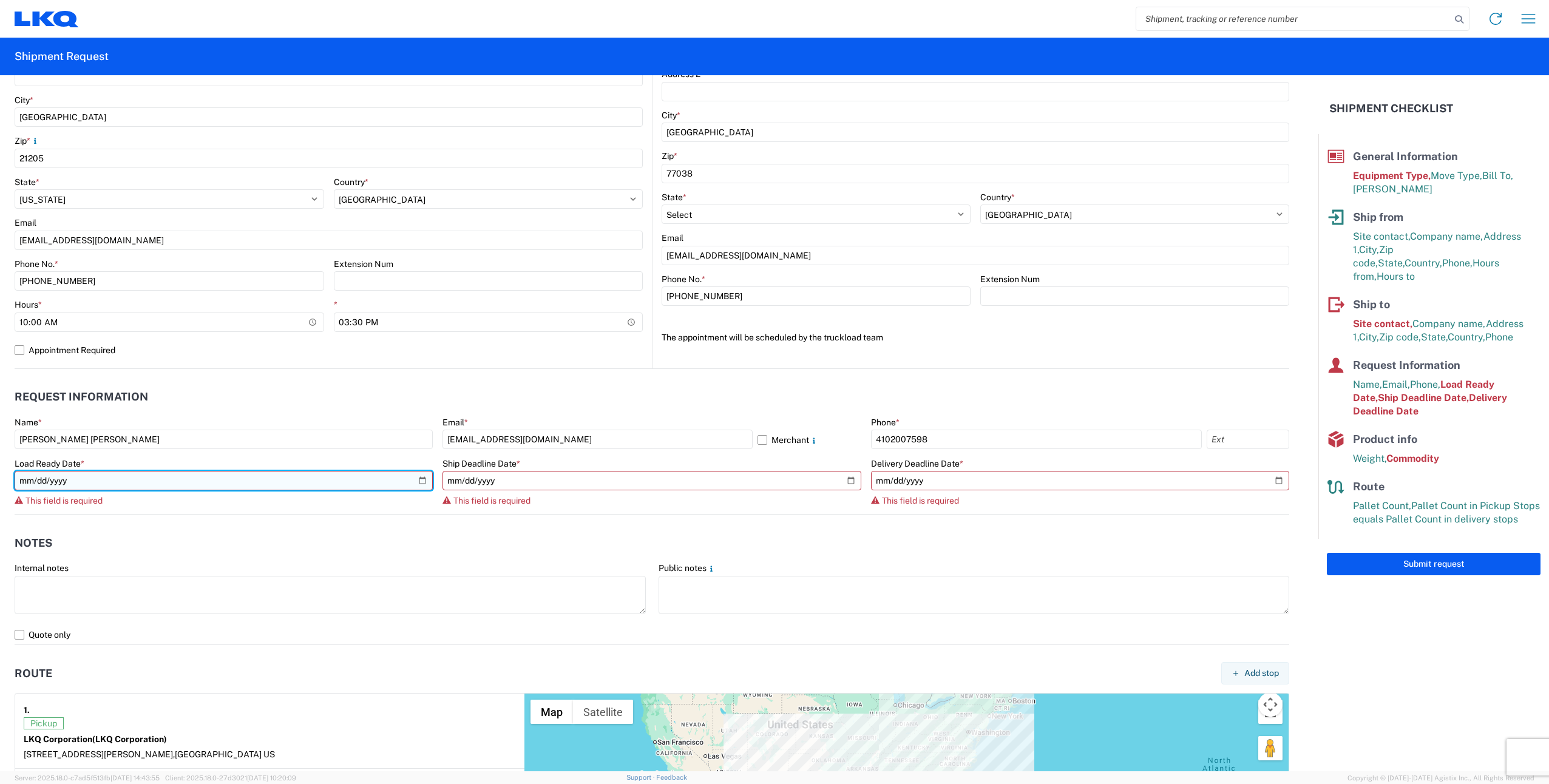
click at [417, 481] on input "date" at bounding box center [224, 480] width 418 height 20
type input "2025-09-26"
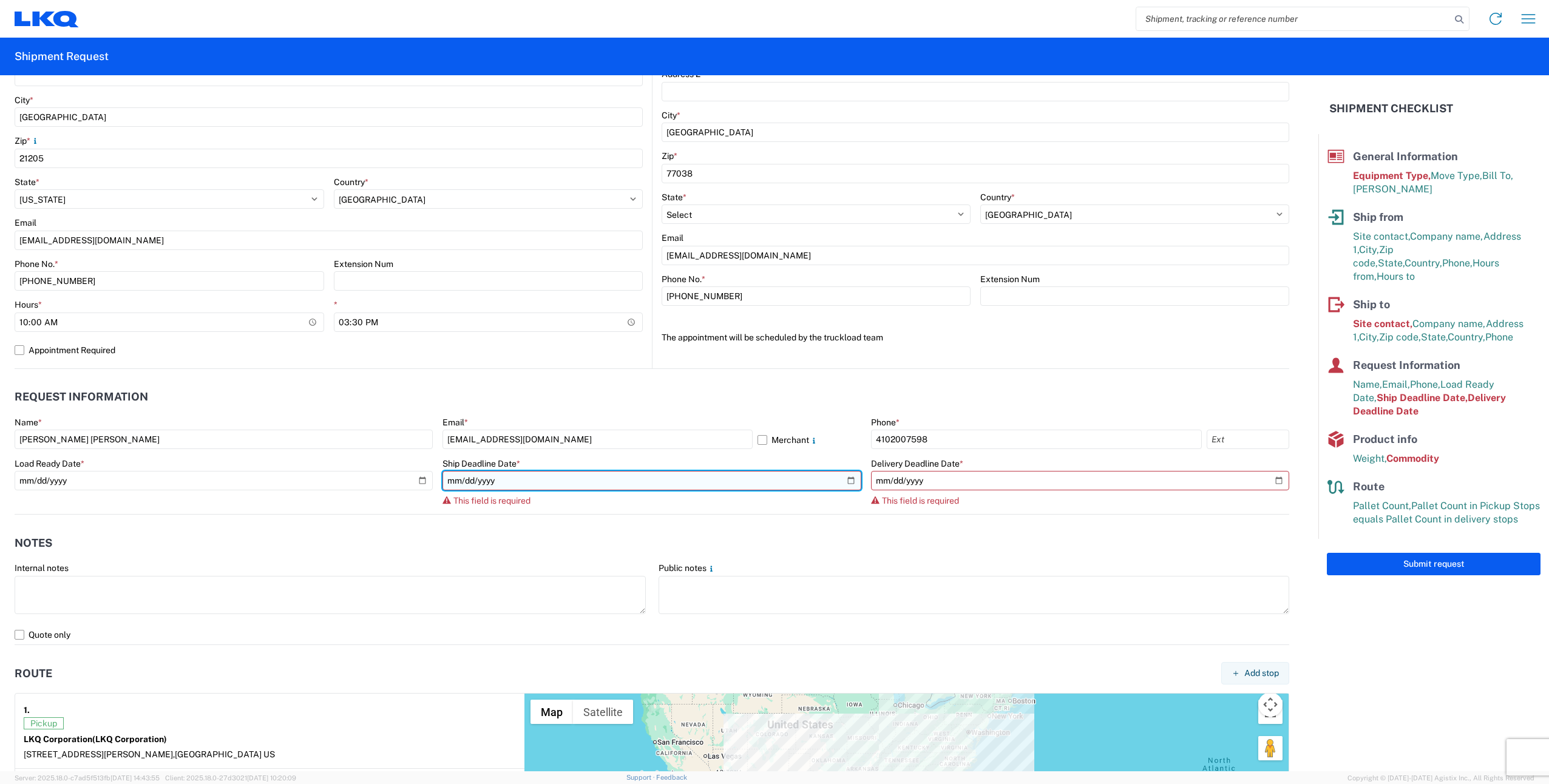
click at [844, 477] on input "date" at bounding box center [651, 480] width 418 height 20
type input "2025-09-26"
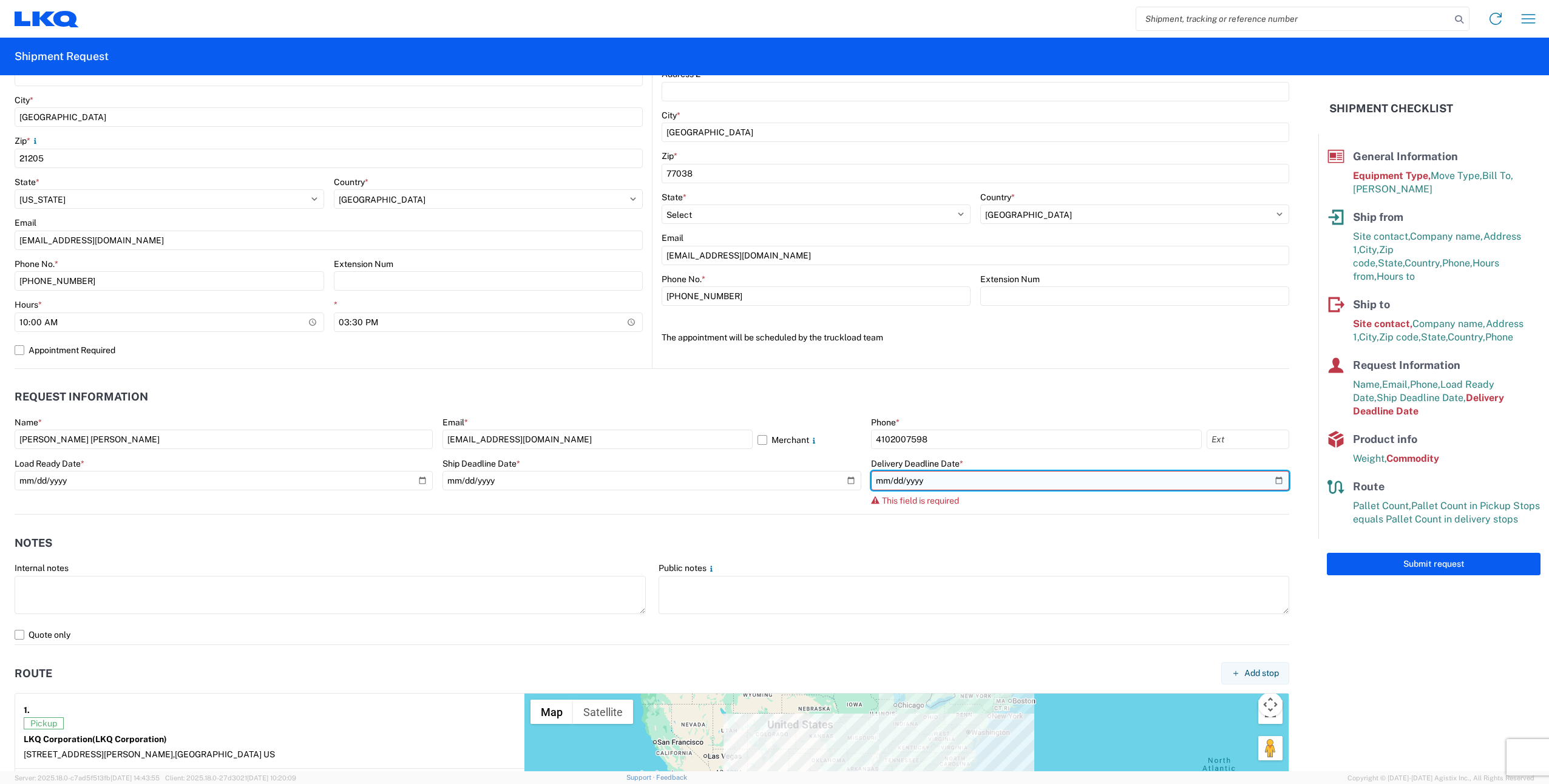
click at [1270, 478] on input "date" at bounding box center [1080, 480] width 418 height 20
type input "2025-09-29"
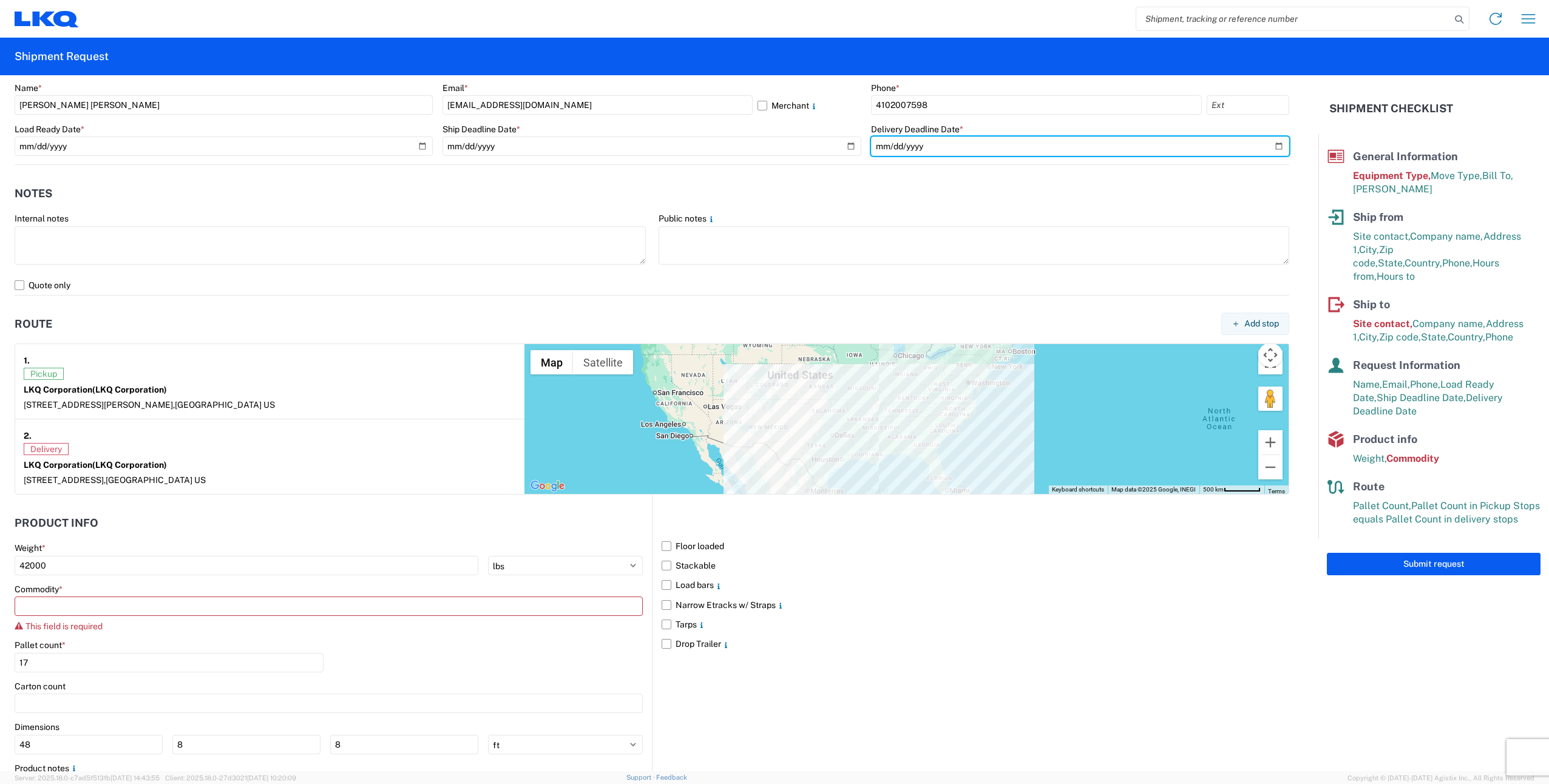
scroll to position [790, 0]
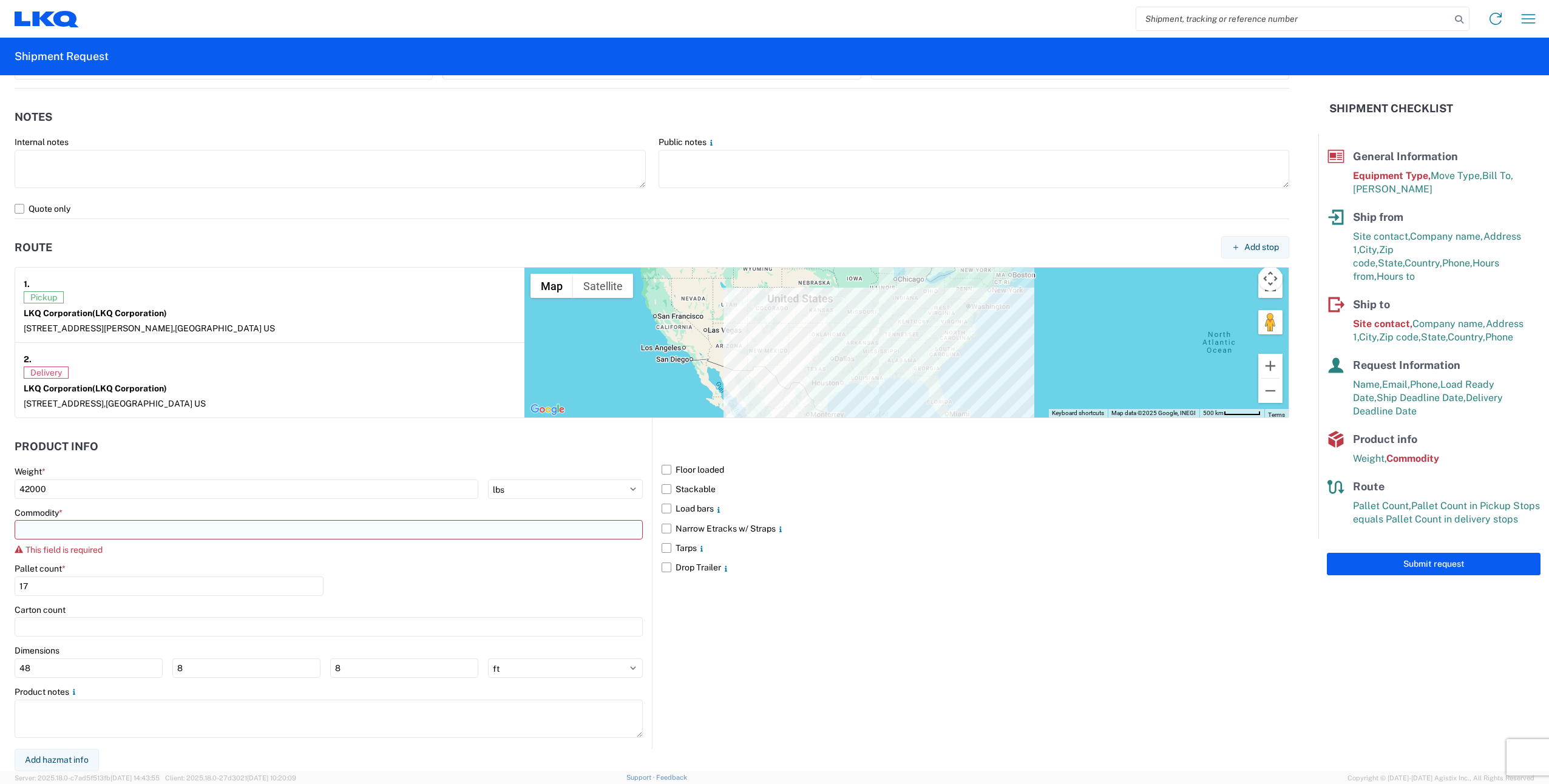
click at [586, 530] on input at bounding box center [328, 530] width 628 height 20
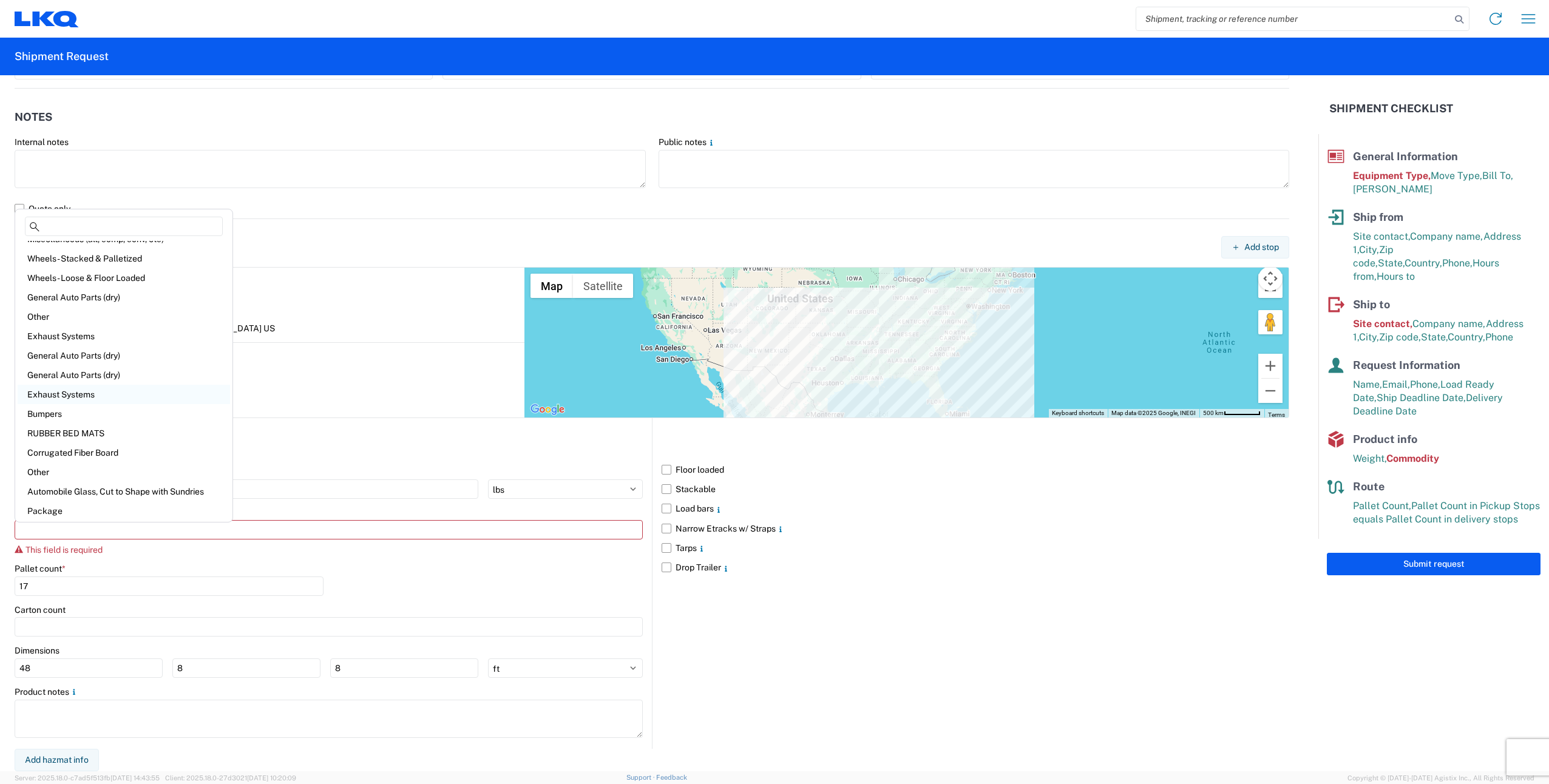
scroll to position [51, 0]
click at [90, 394] on div "Exhaust Systems" at bounding box center [124, 392] width 213 height 20
type input "Exhaust Systems"
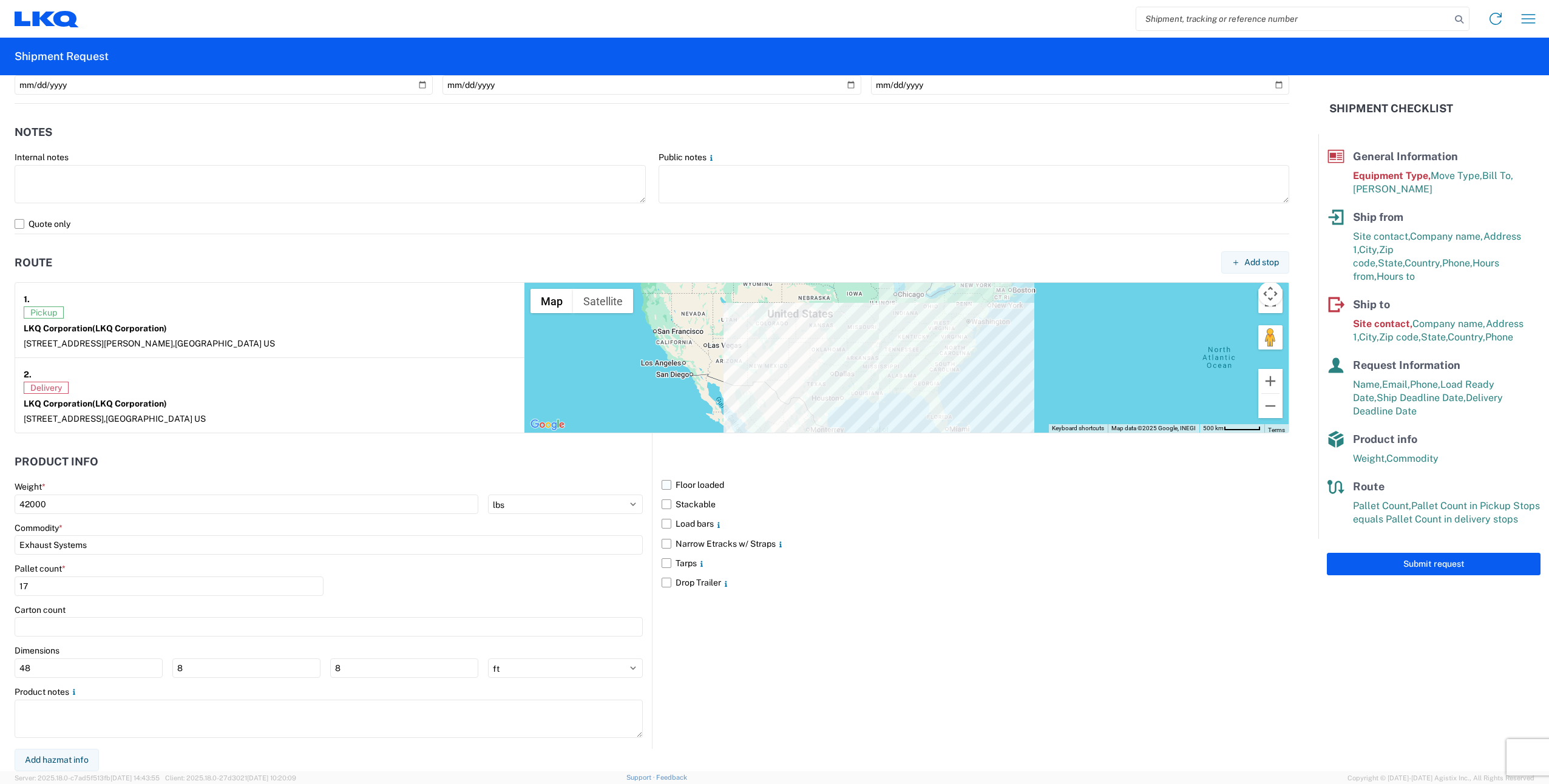
click at [663, 486] on label "Floor loaded" at bounding box center [976, 484] width 627 height 20
click at [0, 0] on input "Floor loaded" at bounding box center [0, 0] width 0 height 0
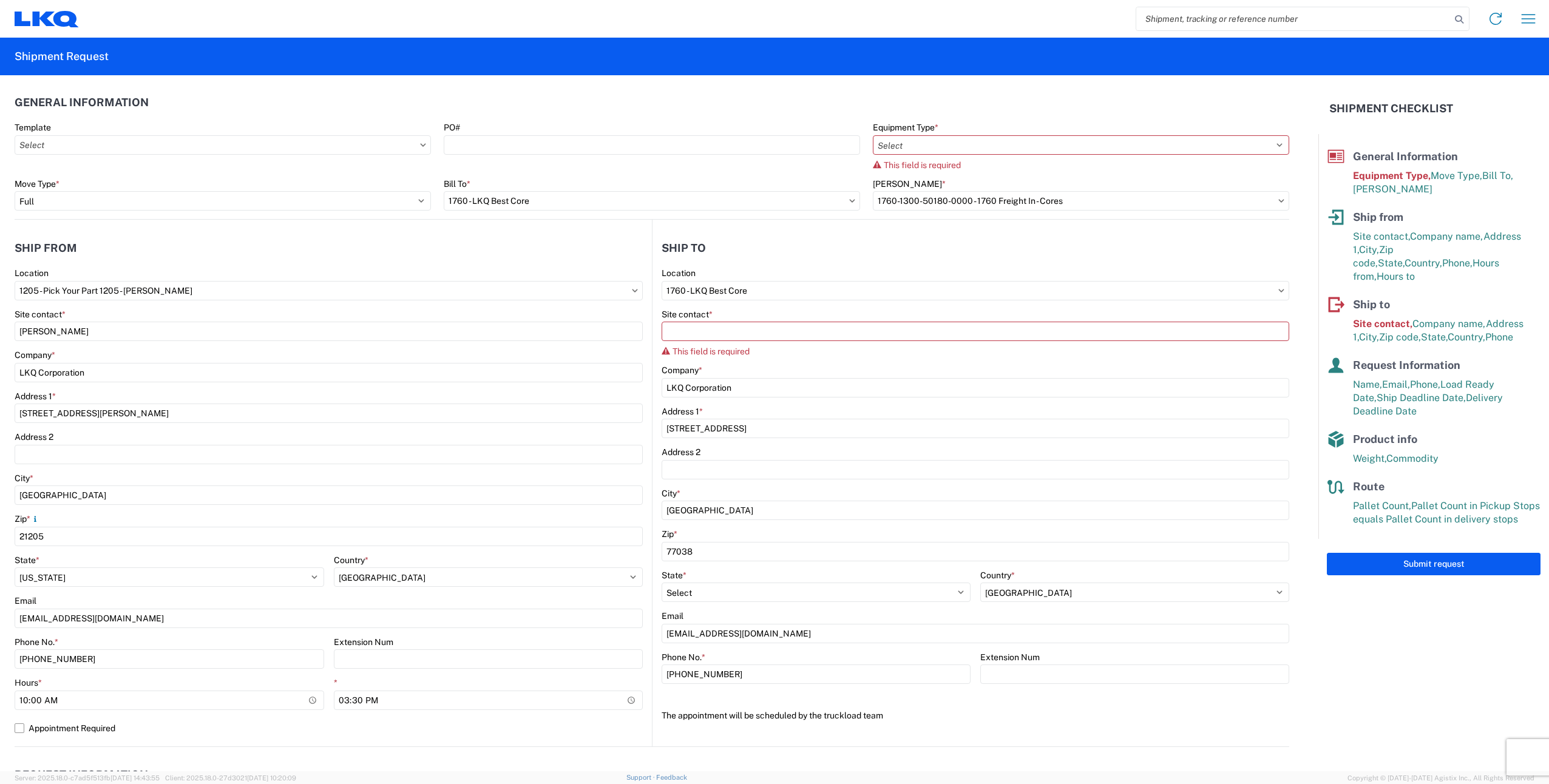
scroll to position [0, 0]
click at [1270, 147] on select "Select 53’ Dry Van Flatbed Dropdeck (van) Lowboy (flatbed) Rail" at bounding box center [1081, 146] width 417 height 20
select select "STDV"
click at [873, 136] on select "Select 53’ Dry Van Flatbed Dropdeck (van) Lowboy (flatbed) Rail" at bounding box center [1081, 146] width 417 height 20
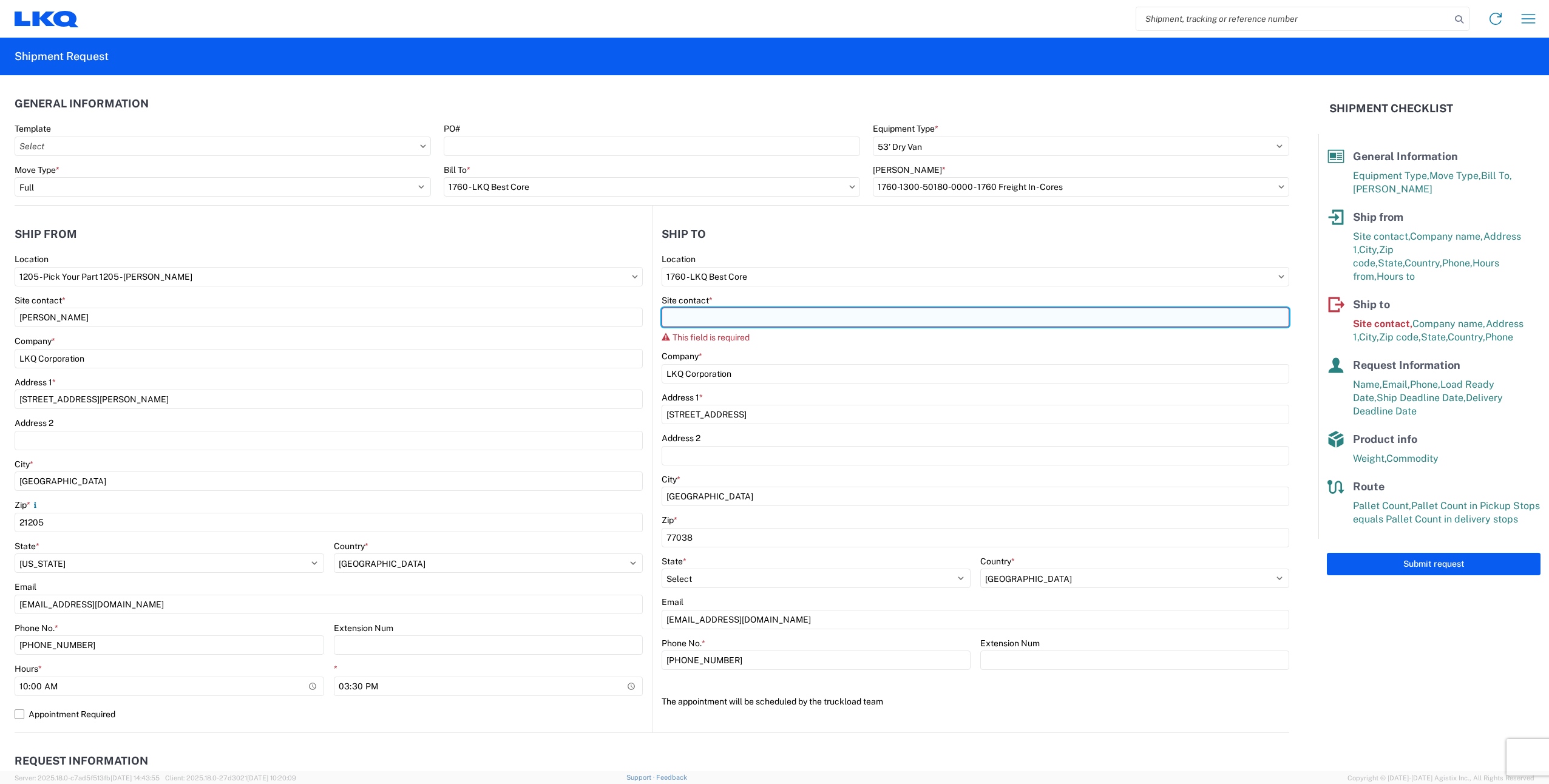
click at [802, 315] on input "Site contact *" at bounding box center [976, 317] width 627 height 20
